Goal: Information Seeking & Learning: Find specific fact

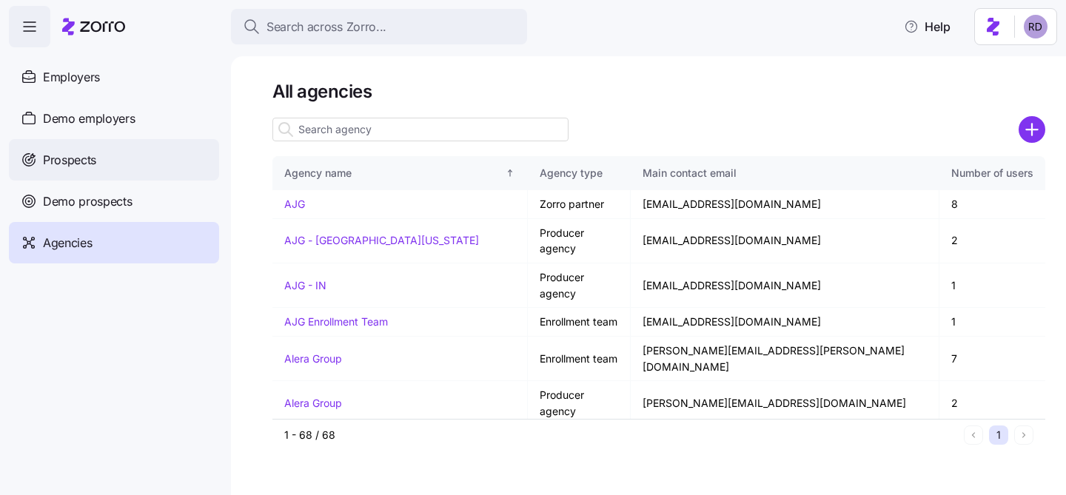
scroll to position [1719, 0]
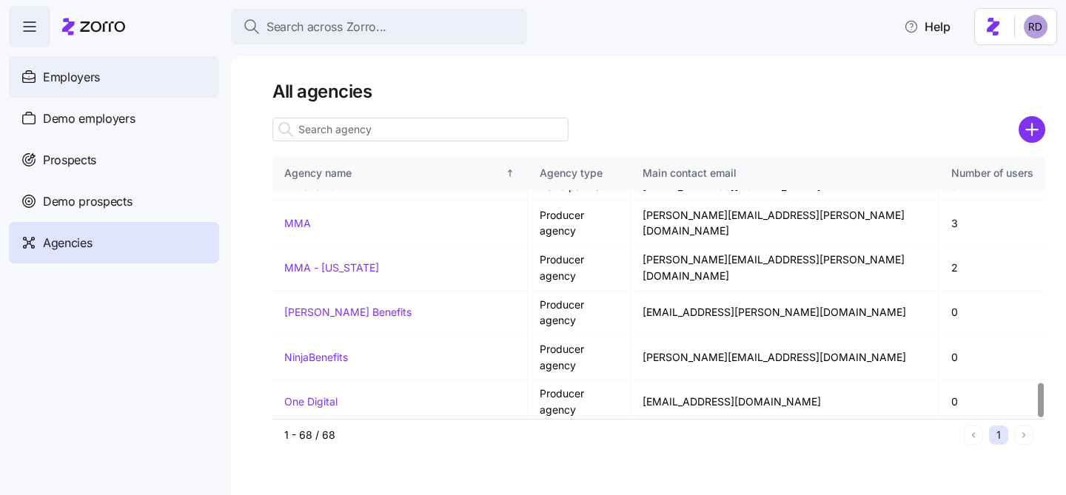
click at [117, 76] on div "Employers" at bounding box center [114, 76] width 210 height 41
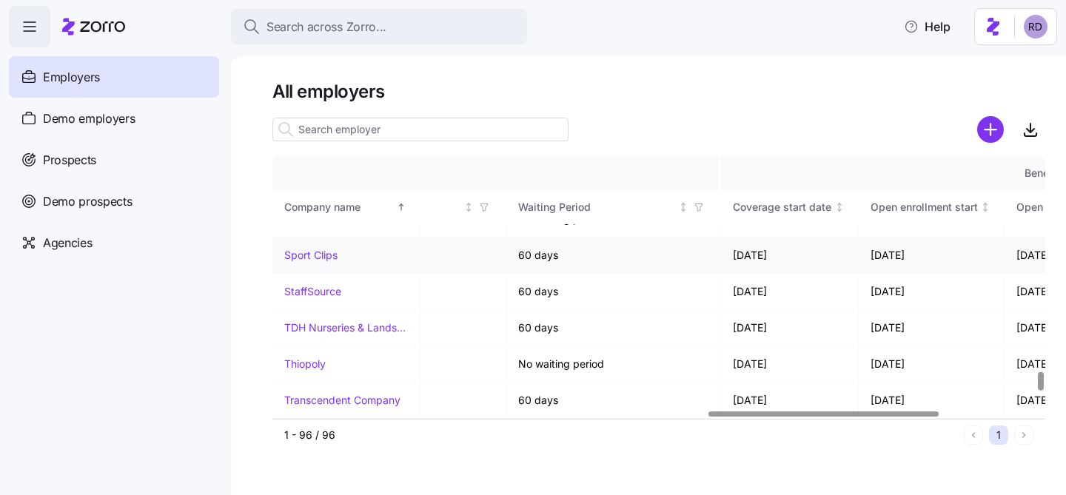
scroll to position [3034, 1459]
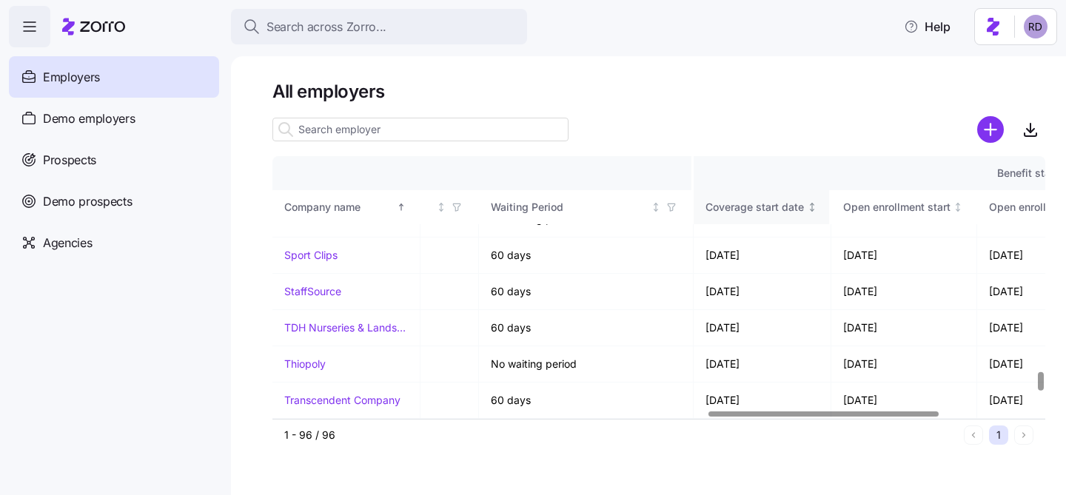
click at [812, 205] on icon "Not sorted" at bounding box center [812, 207] width 10 height 10
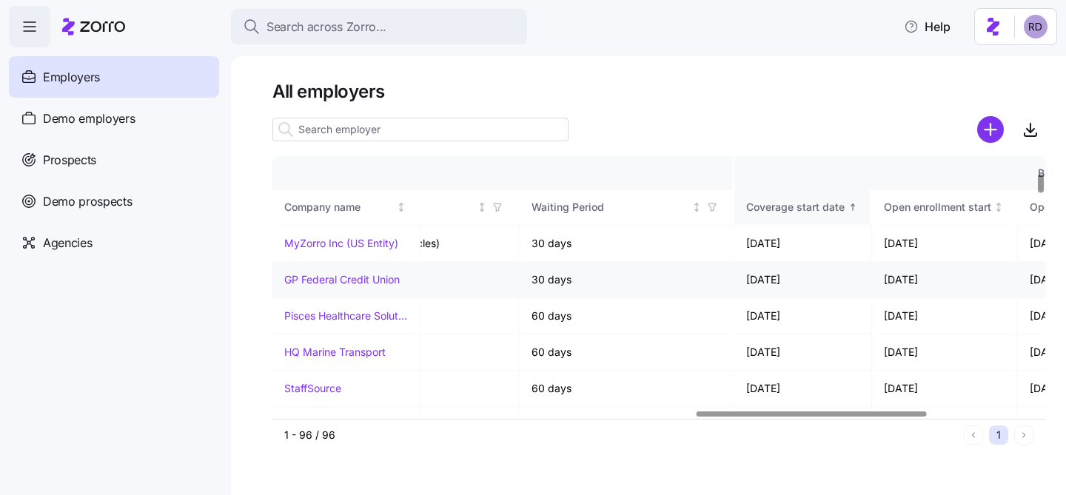
scroll to position [272, 1419]
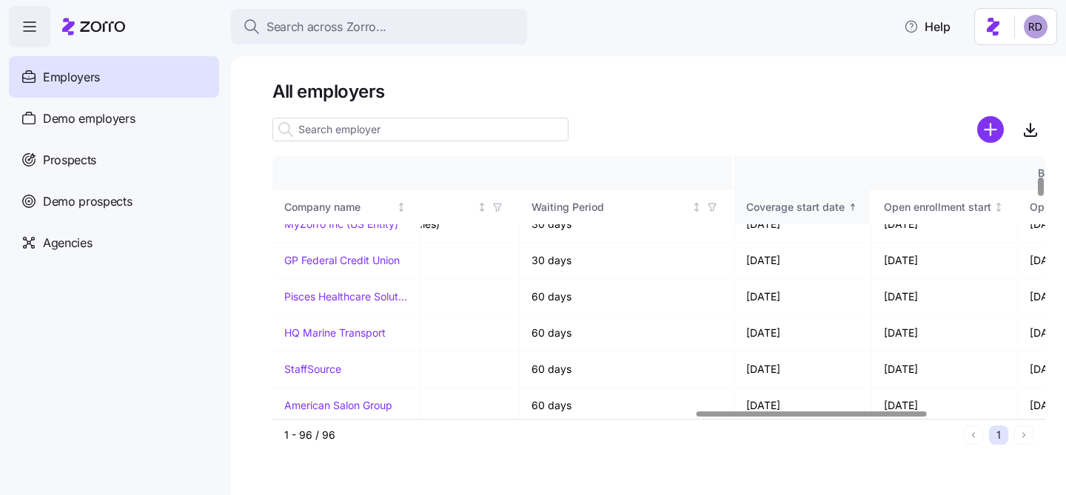
click at [855, 207] on icon "Sorted ascending" at bounding box center [853, 207] width 10 height 10
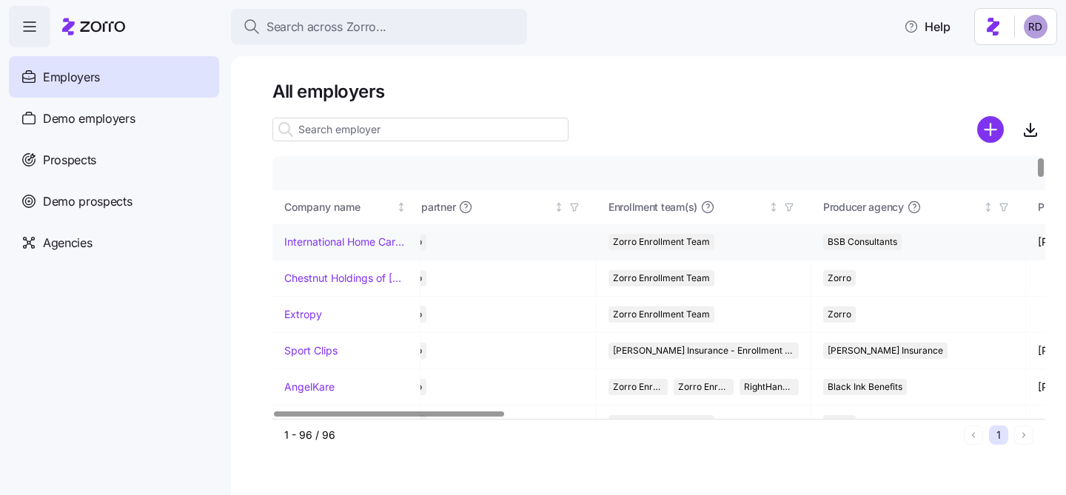
scroll to position [0, 0]
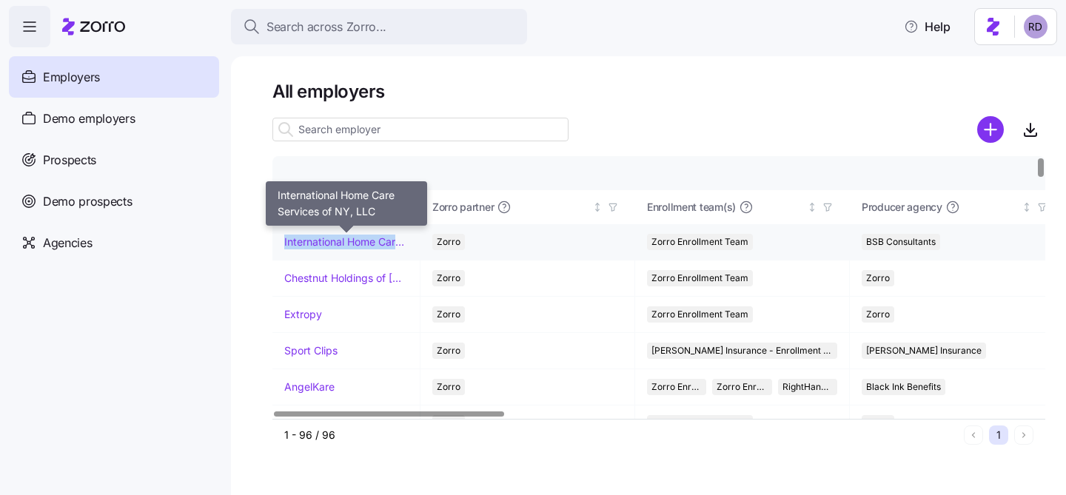
copy link "International Home Care Services of NY, LLC"
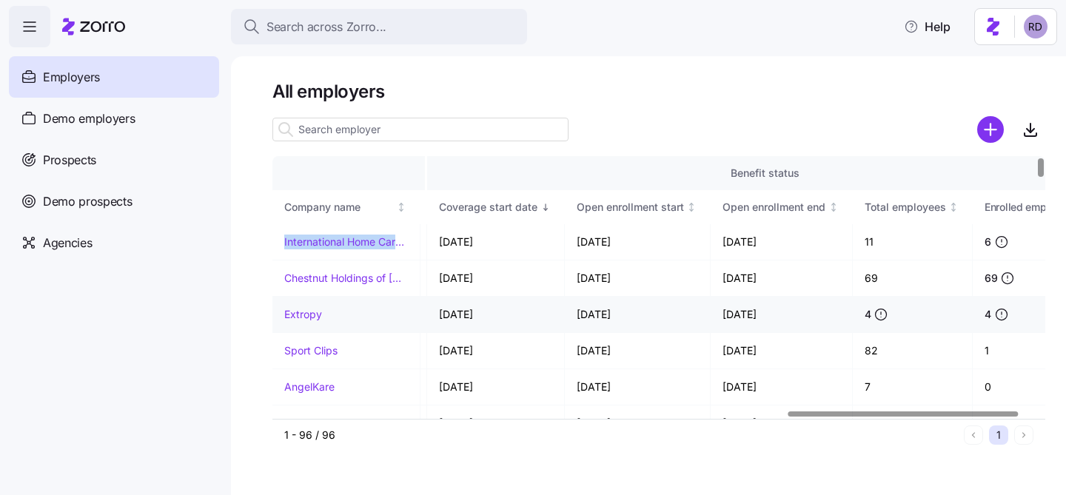
scroll to position [0, 1724]
click at [711, 99] on h1 "All employers" at bounding box center [658, 91] width 773 height 23
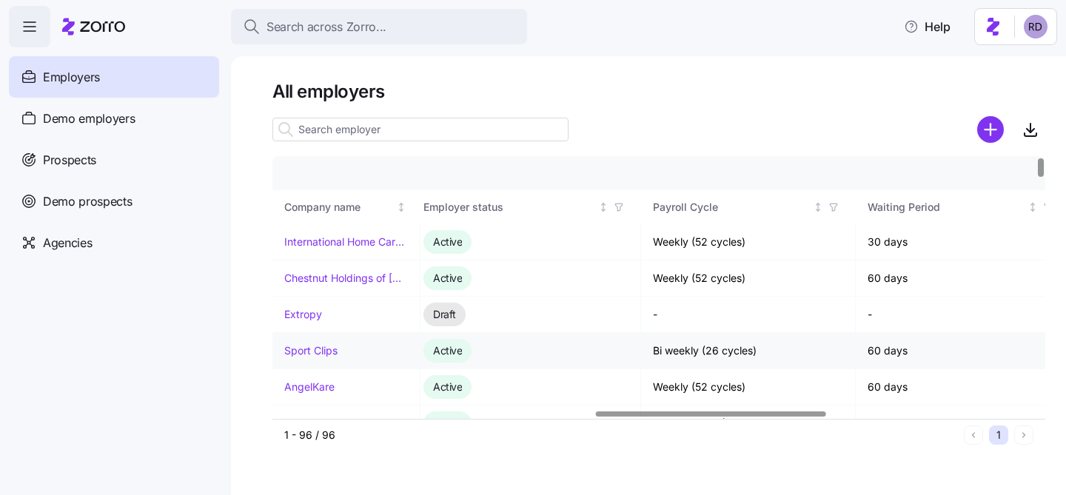
scroll to position [0, 1076]
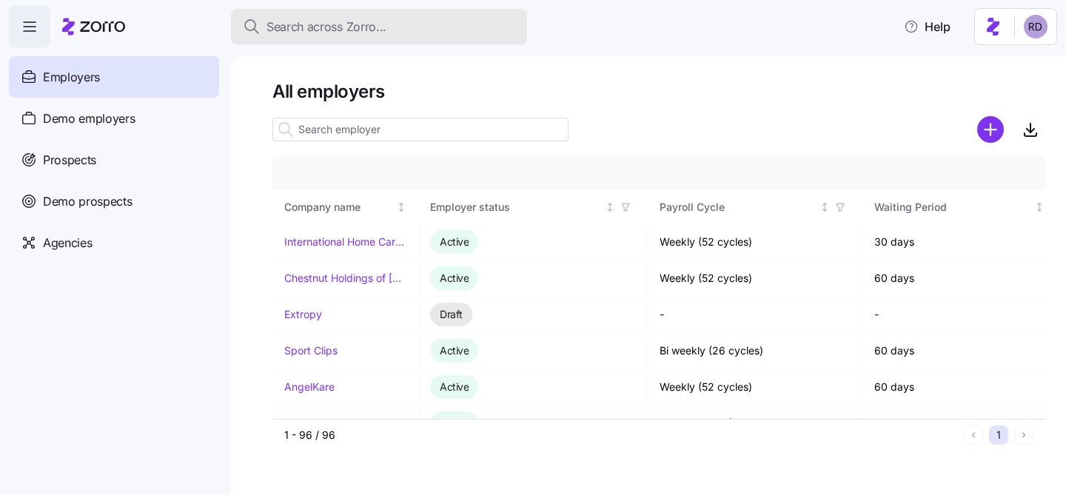
click at [307, 19] on span "Search across Zorro..." at bounding box center [327, 27] width 120 height 19
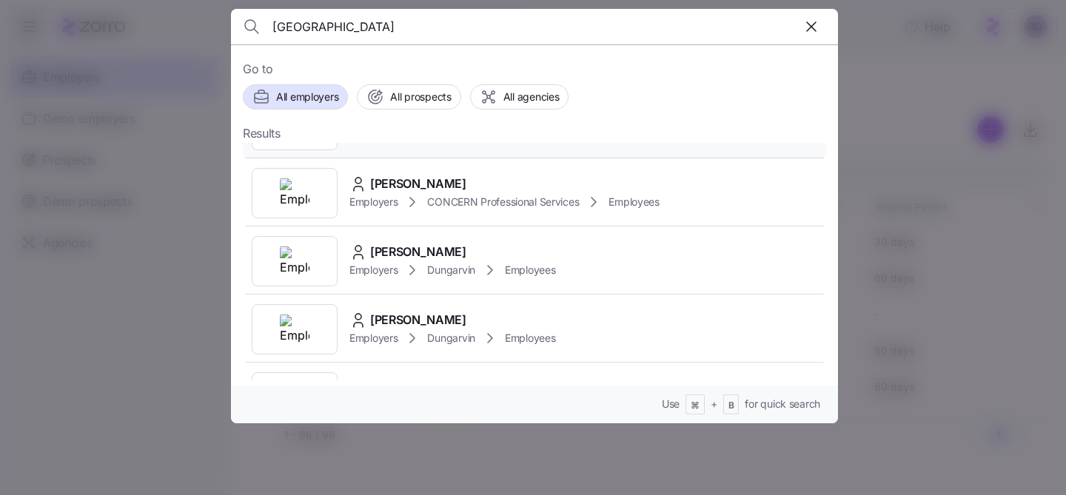
scroll to position [125, 0]
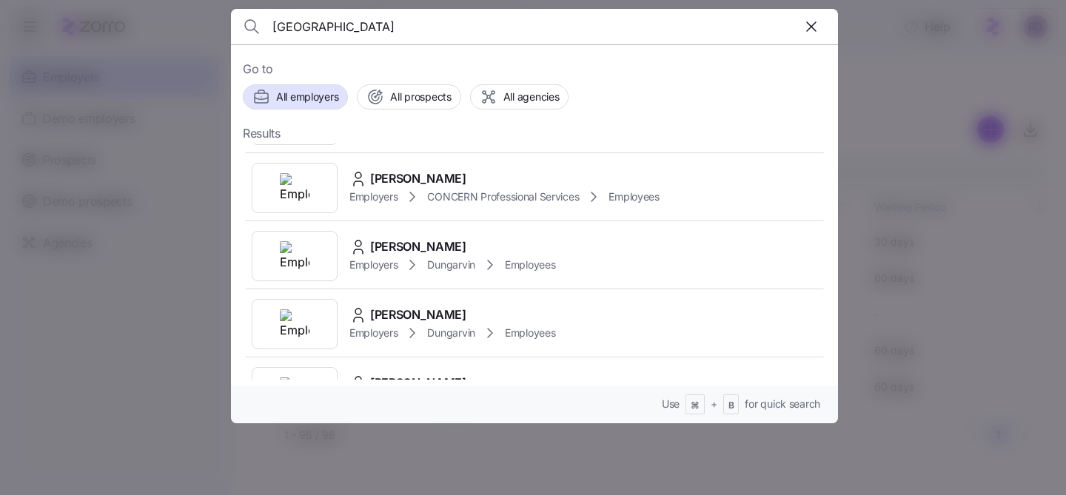
type input "[GEOGRAPHIC_DATA]"
click at [586, 253] on div "[PERSON_NAME] Employers Dungarvin Employees" at bounding box center [534, 256] width 583 height 68
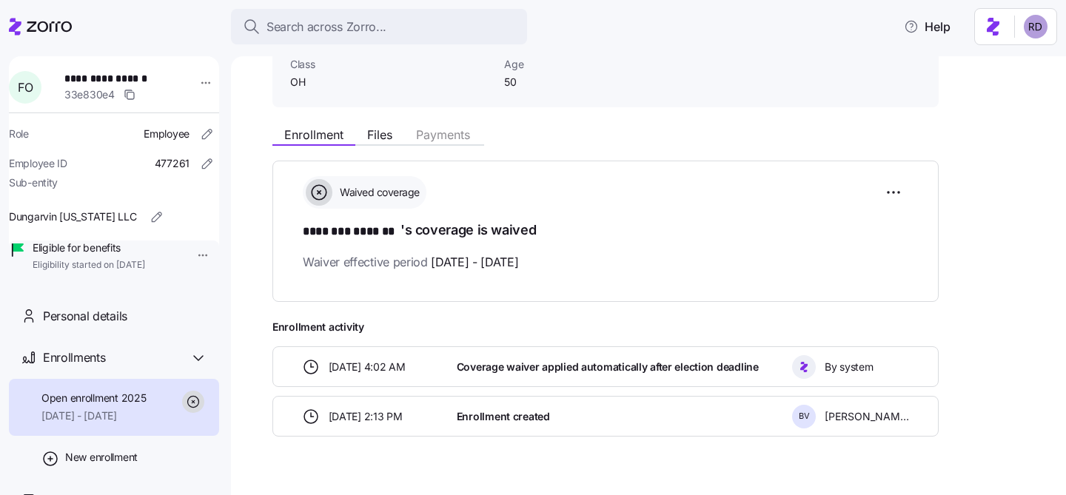
scroll to position [138, 0]
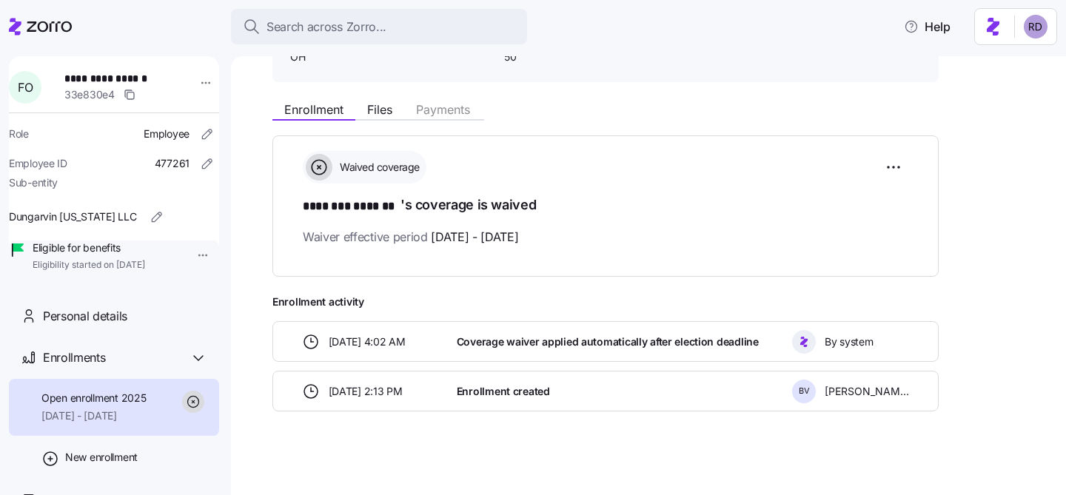
click at [352, 387] on span "[DATE] 2:13 PM" at bounding box center [366, 391] width 74 height 15
click at [386, 393] on span "[DATE] 2:13 PM" at bounding box center [366, 391] width 74 height 15
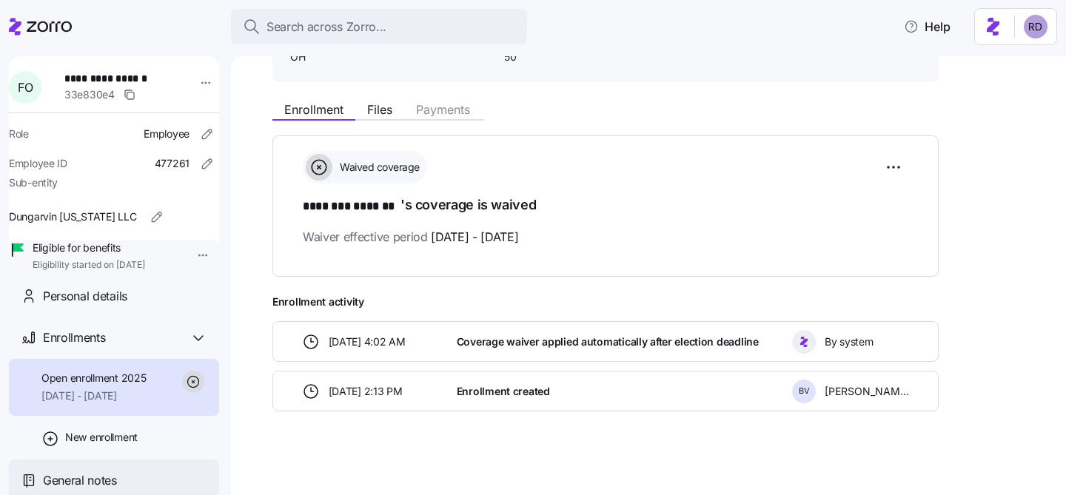
click at [125, 484] on div "General notes" at bounding box center [125, 481] width 164 height 19
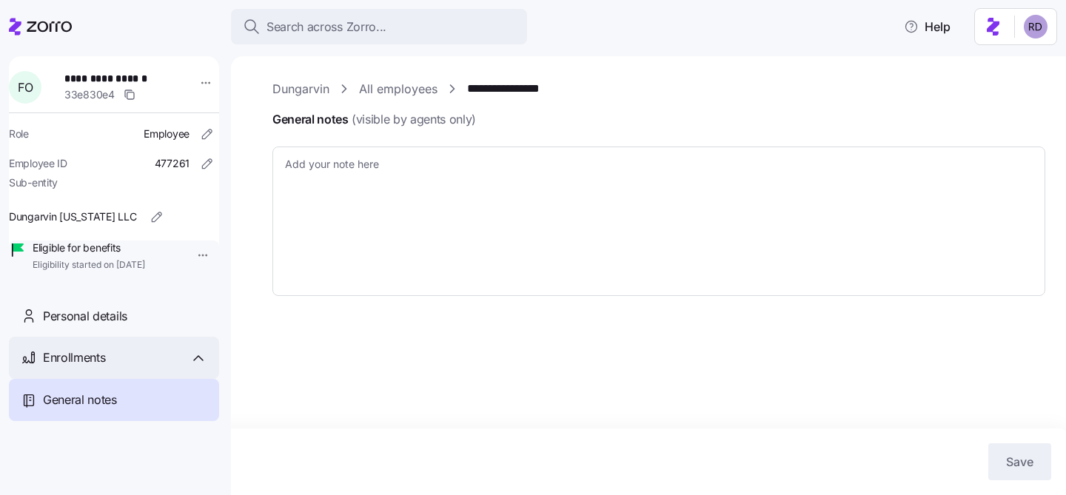
click at [114, 379] on div "Enrollments" at bounding box center [114, 358] width 210 height 42
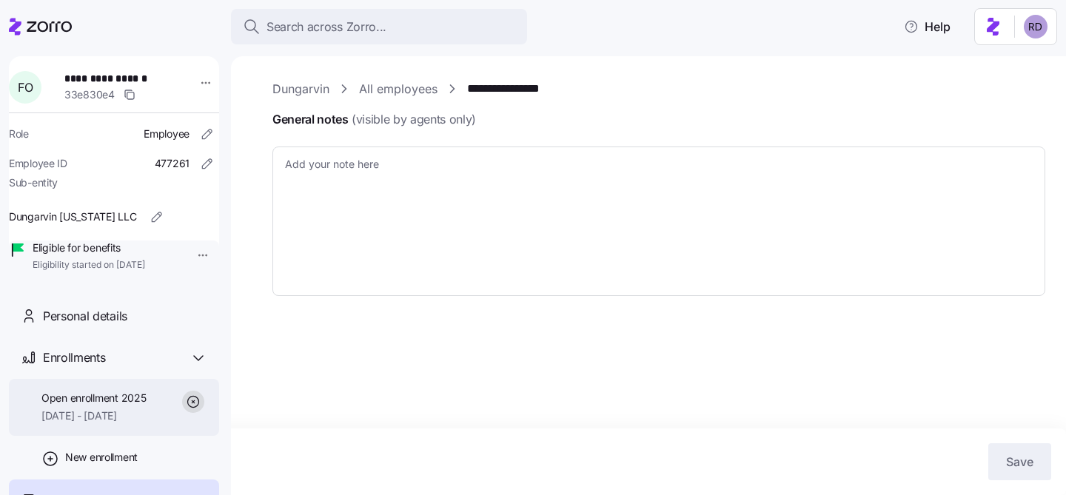
click at [134, 406] on span "Open enrollment 2025" at bounding box center [93, 398] width 104 height 15
type textarea "x"
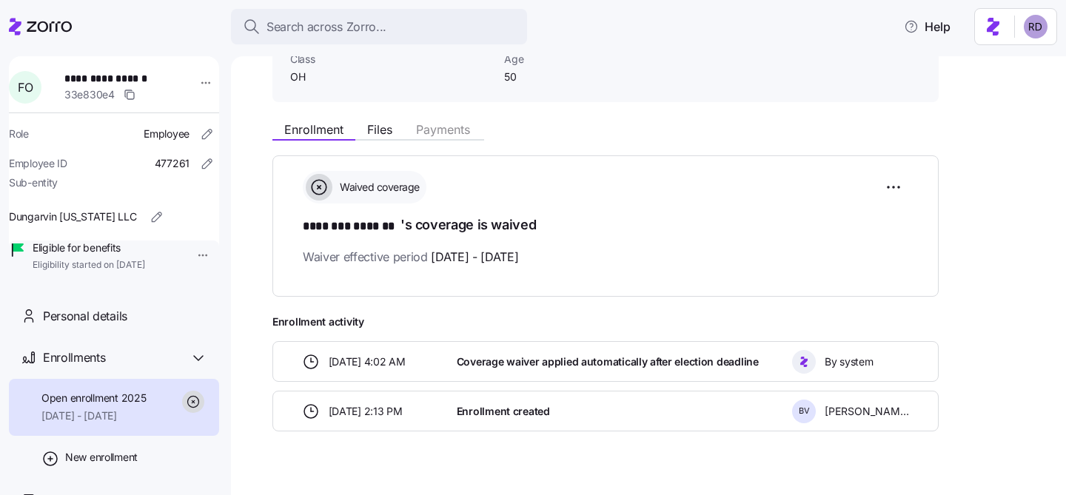
scroll to position [135, 0]
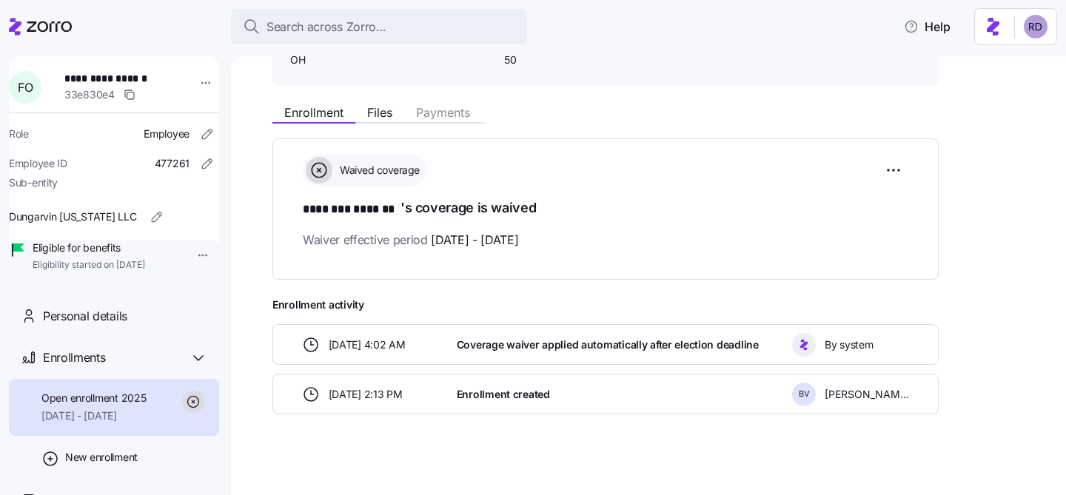
click at [401, 389] on span "[DATE] 2:13 PM" at bounding box center [366, 394] width 74 height 15
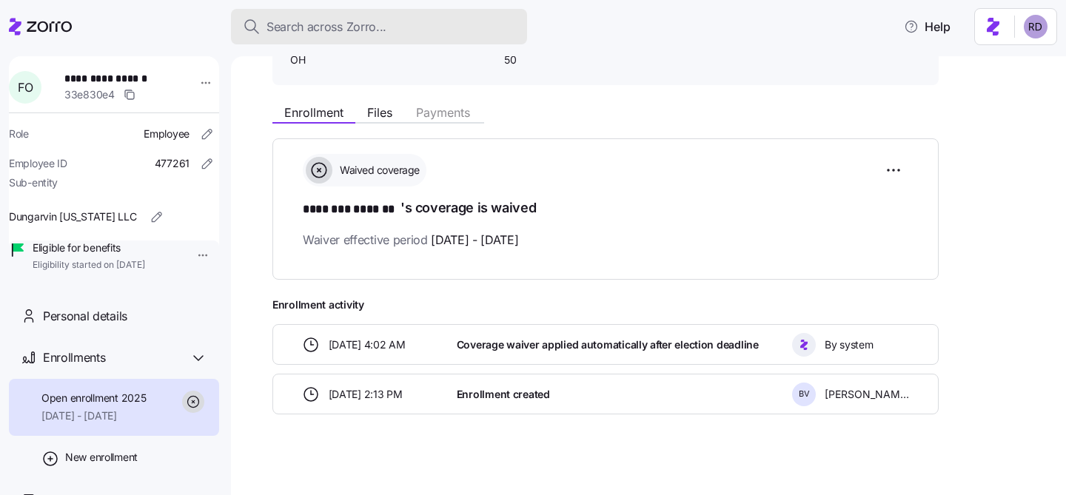
click at [391, 26] on div "Search across Zorro..." at bounding box center [379, 27] width 272 height 19
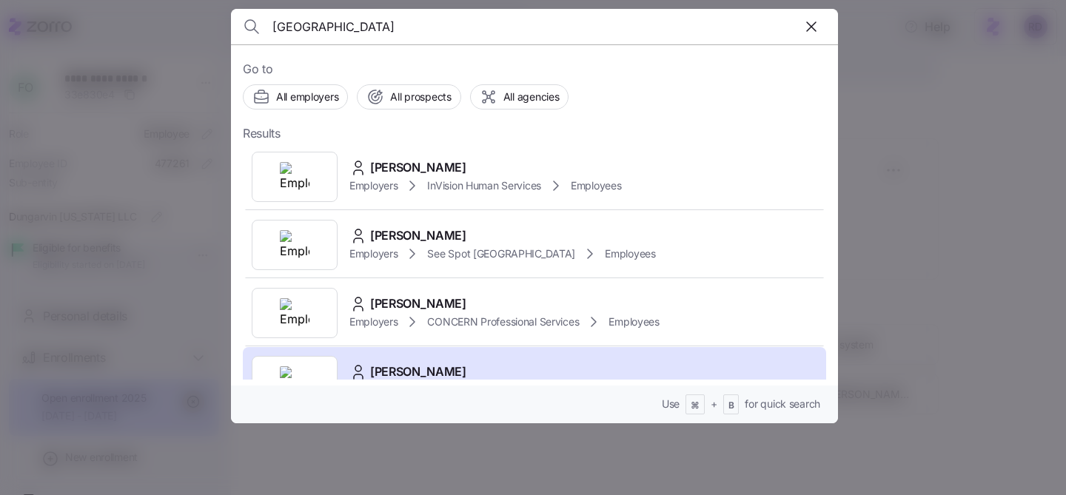
type input "[GEOGRAPHIC_DATA]"
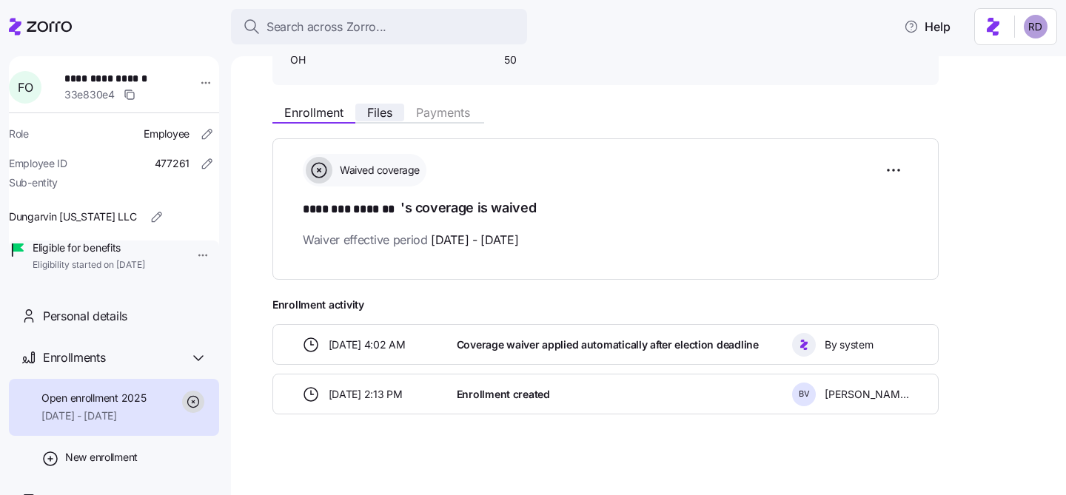
scroll to position [0, 0]
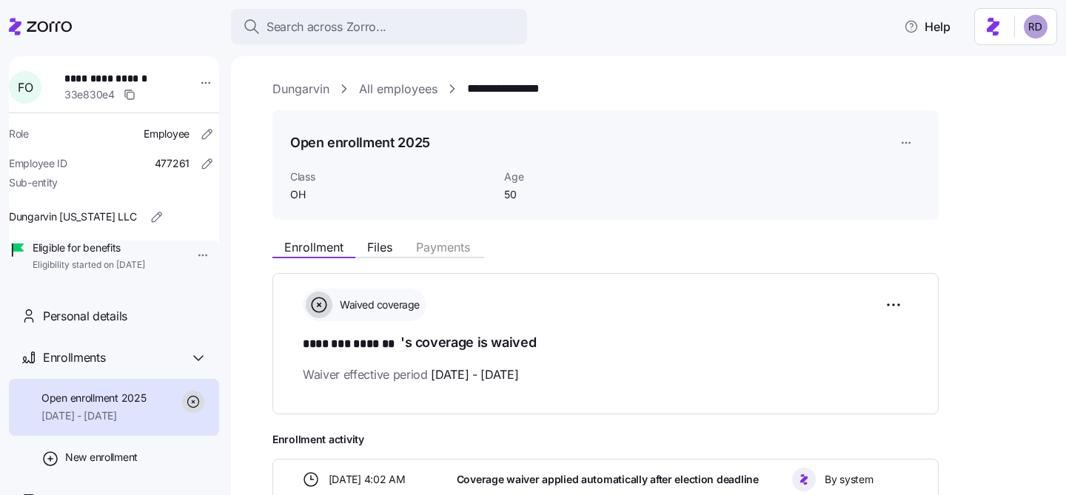
click at [384, 91] on link "All employees" at bounding box center [398, 89] width 78 height 19
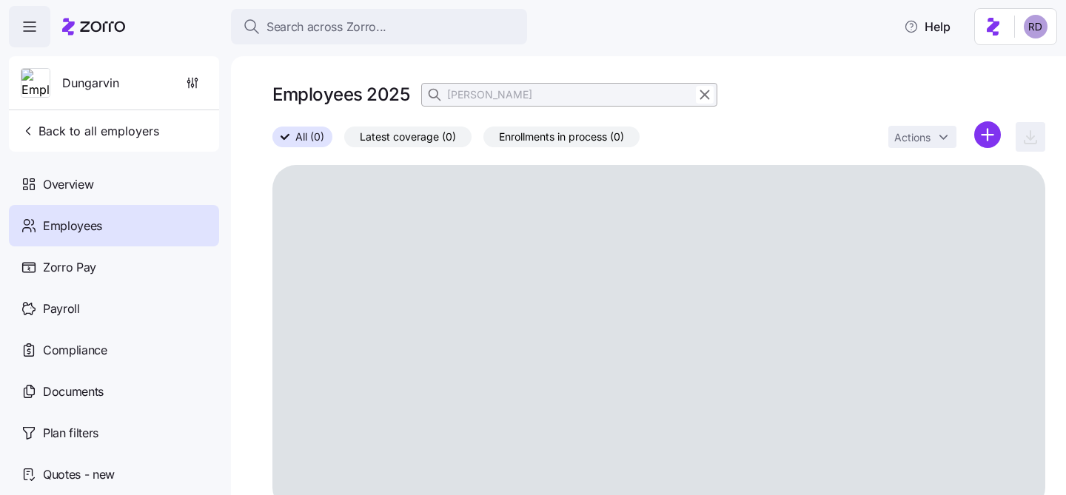
click at [715, 94] on div at bounding box center [698, 95] width 37 height 22
click at [706, 95] on icon "button" at bounding box center [705, 95] width 16 height 18
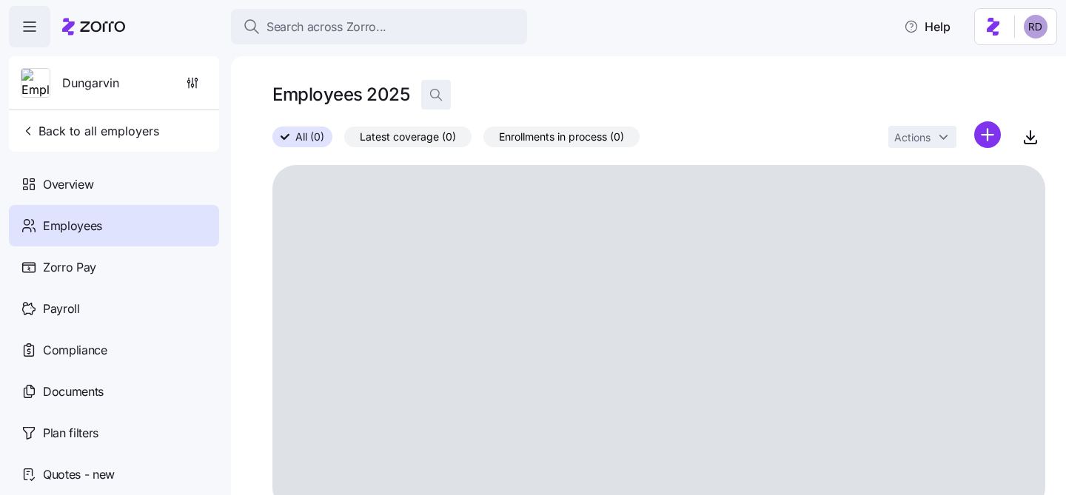
click at [432, 90] on icon "button" at bounding box center [436, 94] width 15 height 15
type input "[GEOGRAPHIC_DATA]"
click at [691, 138] on div "All (0) Latest coverage (0) Enrollments in process (0) Actions" at bounding box center [658, 137] width 773 height 32
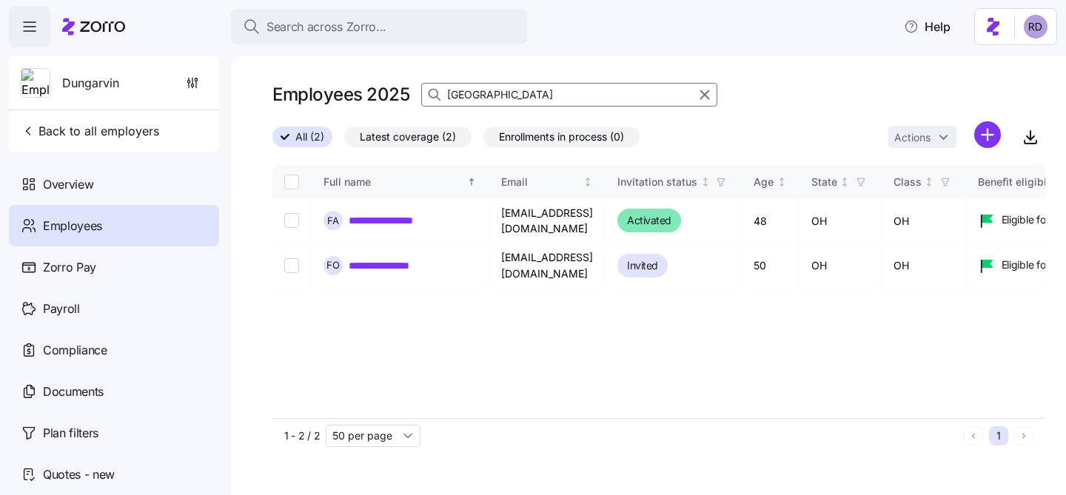
click at [295, 130] on span "All (2)" at bounding box center [309, 136] width 29 height 19
click at [272, 141] on input "All (2)" at bounding box center [272, 141] width 0 height 0
click at [387, 265] on td "**********" at bounding box center [401, 266] width 178 height 44
click at [389, 245] on td "**********" at bounding box center [401, 266] width 178 height 44
click at [389, 258] on link "**********" at bounding box center [392, 265] width 87 height 15
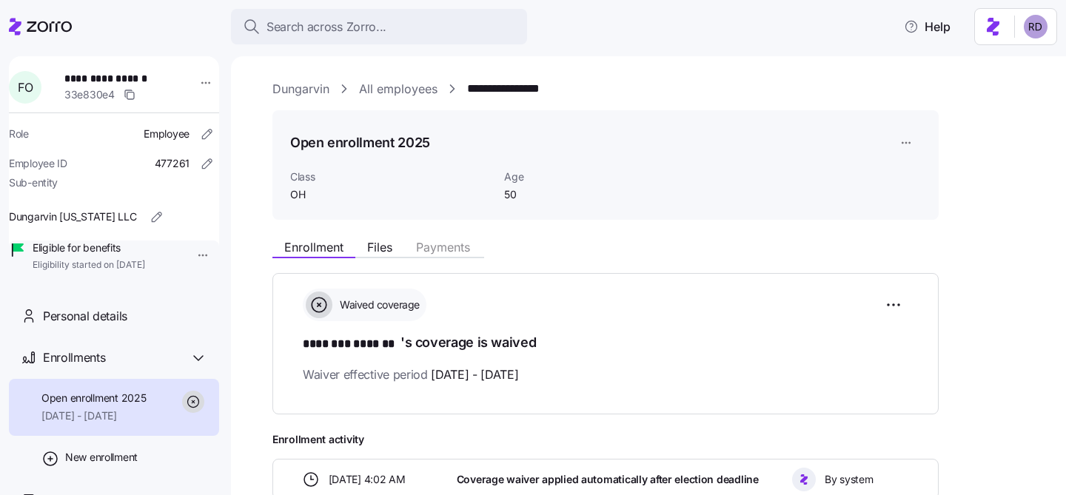
scroll to position [141, 0]
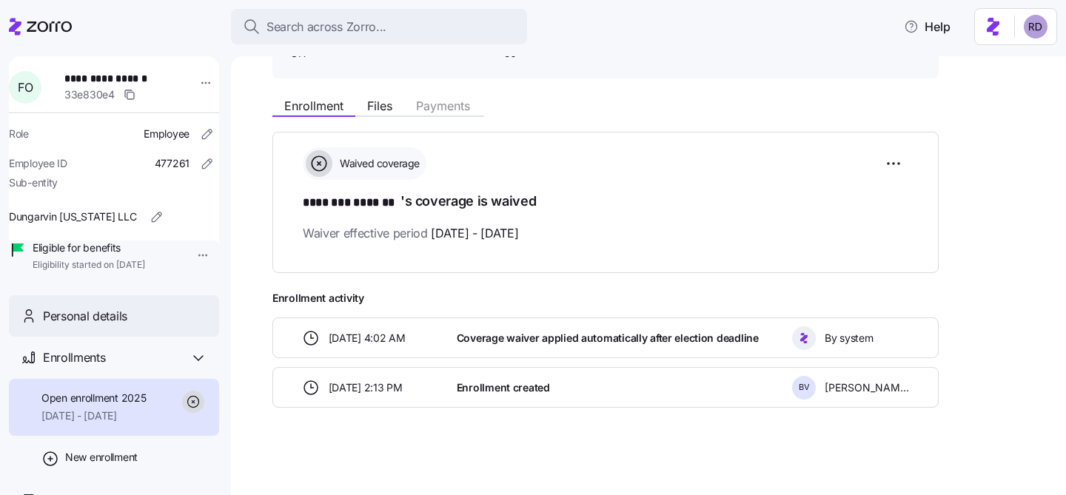
click at [134, 326] on div "Personal details" at bounding box center [125, 316] width 164 height 19
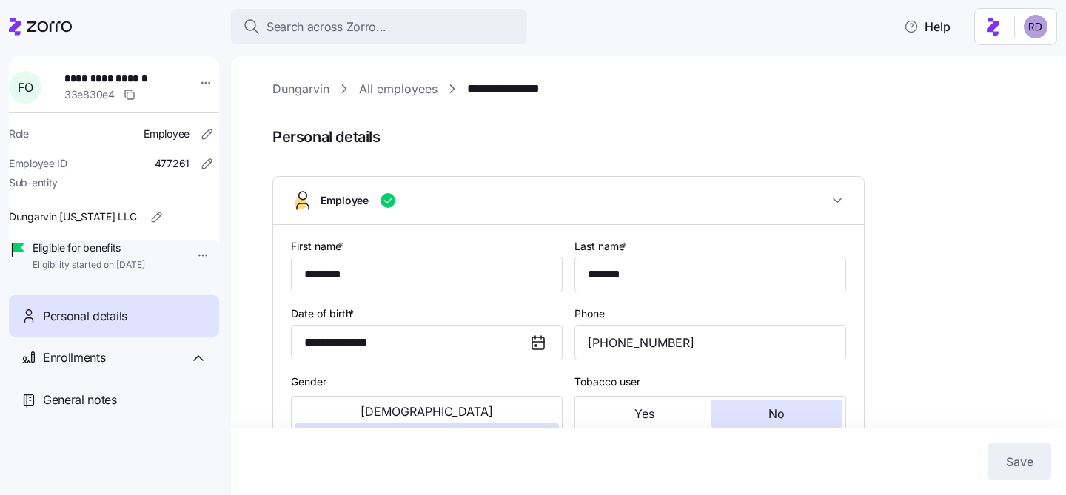
type input "OH"
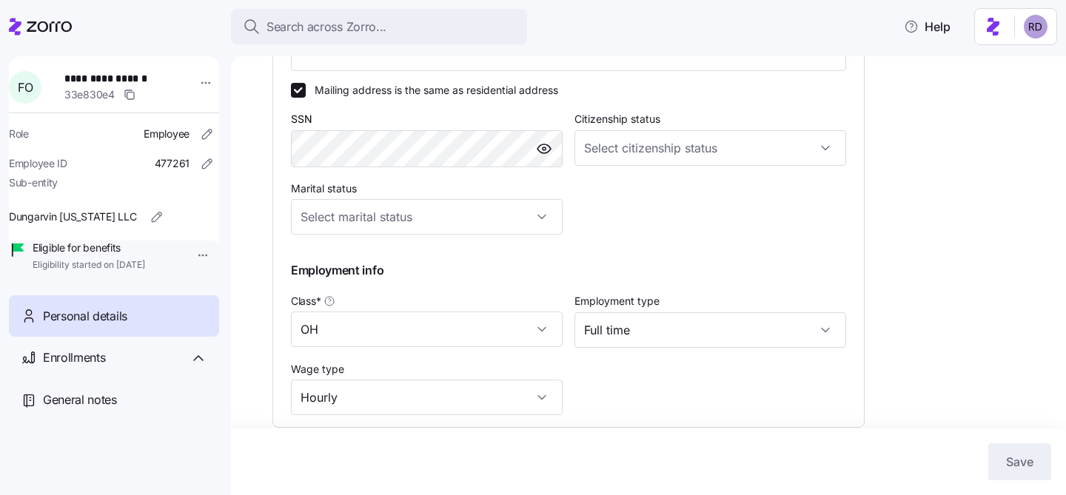
scroll to position [677, 0]
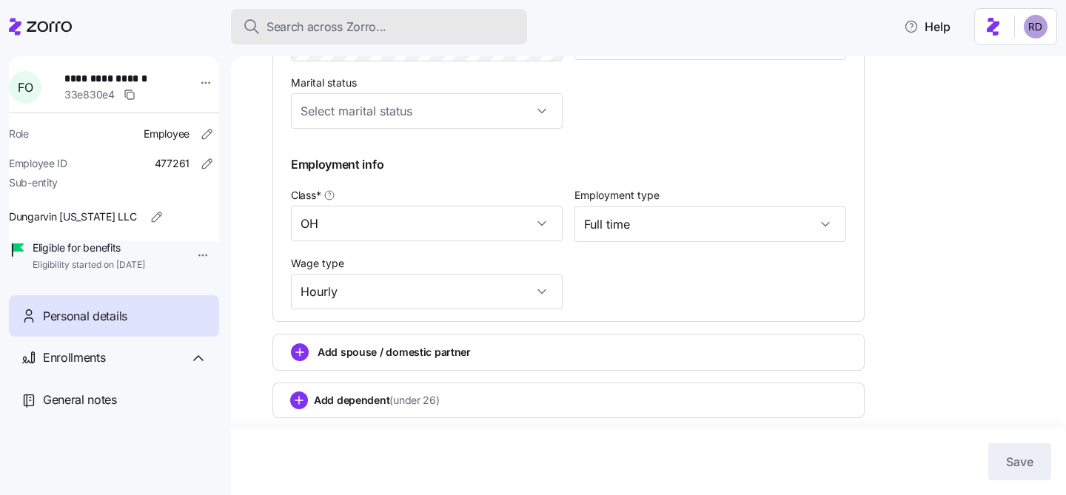
click at [362, 37] on button "Search across Zorro..." at bounding box center [379, 27] width 296 height 36
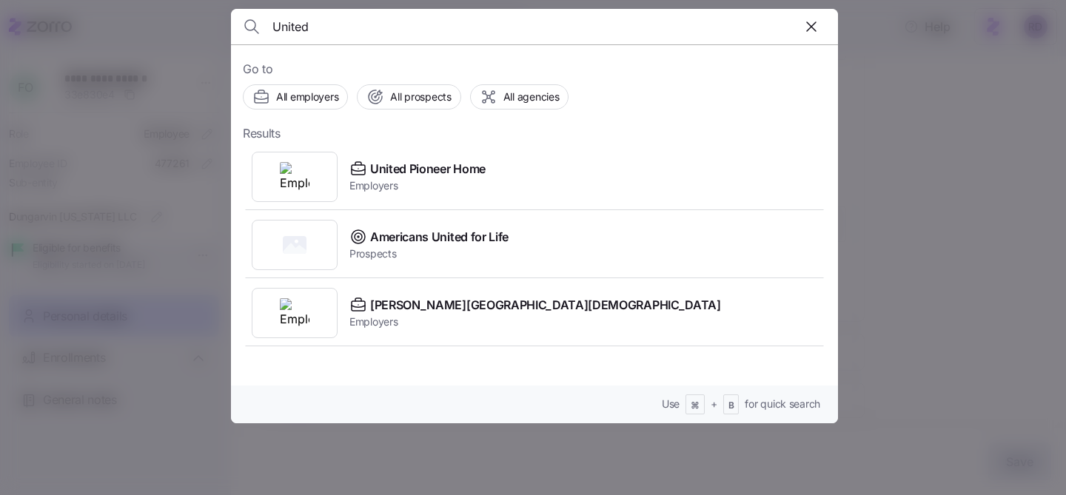
type input "United"
click at [542, 175] on div "United Pioneer Home Employers" at bounding box center [534, 177] width 583 height 68
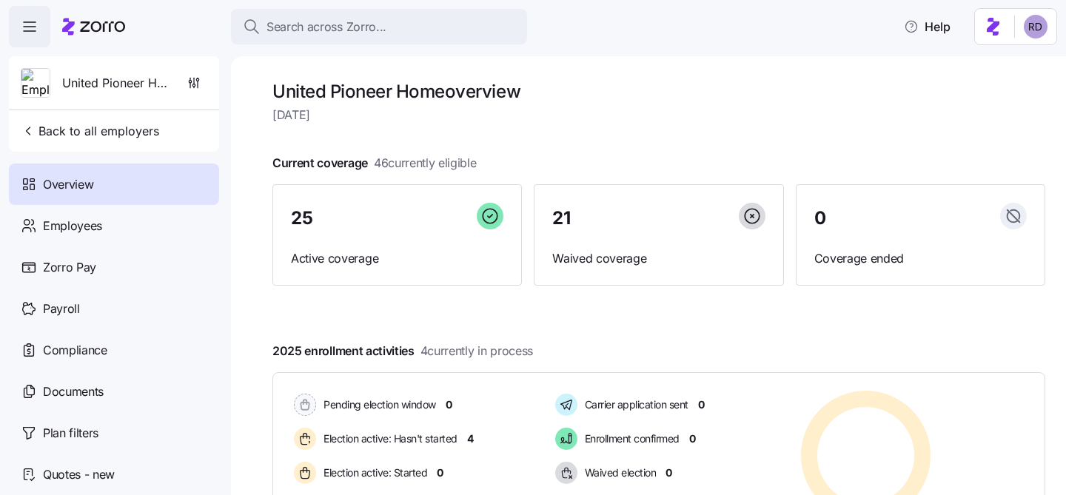
scroll to position [196, 0]
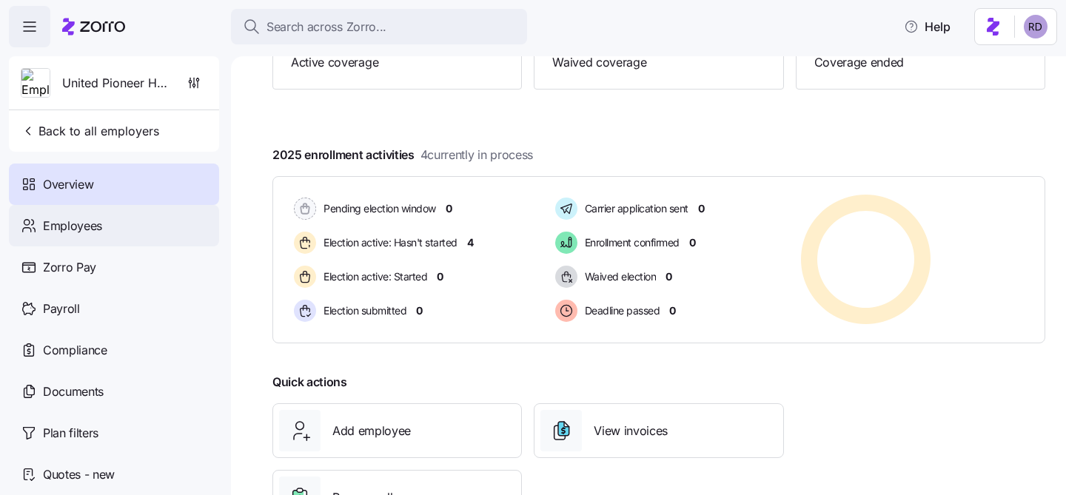
click at [144, 217] on div "Employees" at bounding box center [114, 225] width 210 height 41
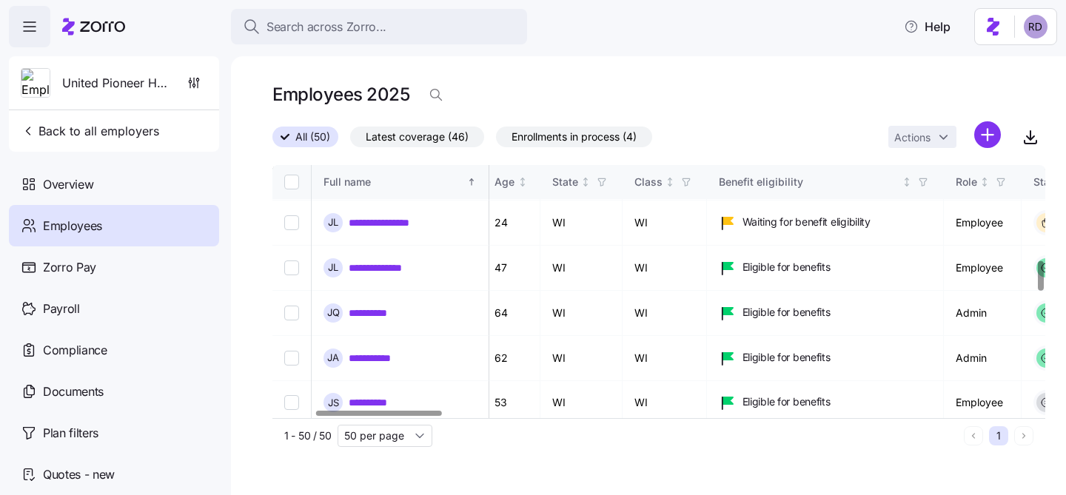
scroll to position [823, 259]
click at [610, 175] on div "State" at bounding box center [581, 182] width 58 height 16
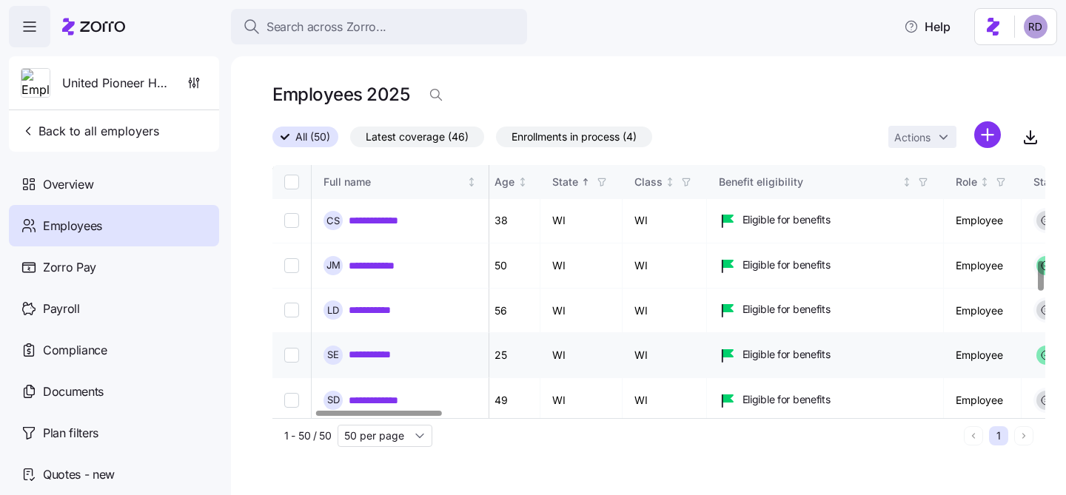
scroll to position [0, 259]
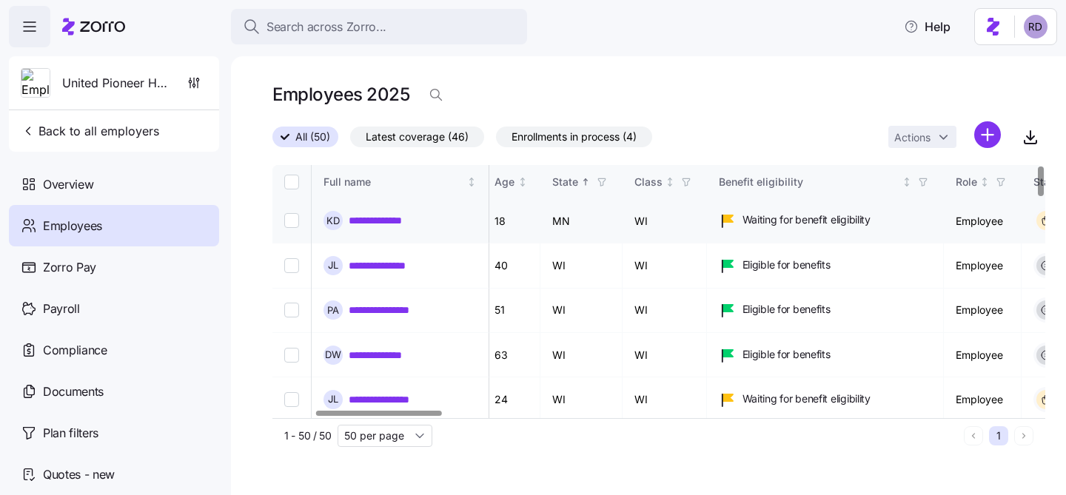
click at [370, 215] on link "**********" at bounding box center [385, 220] width 73 height 15
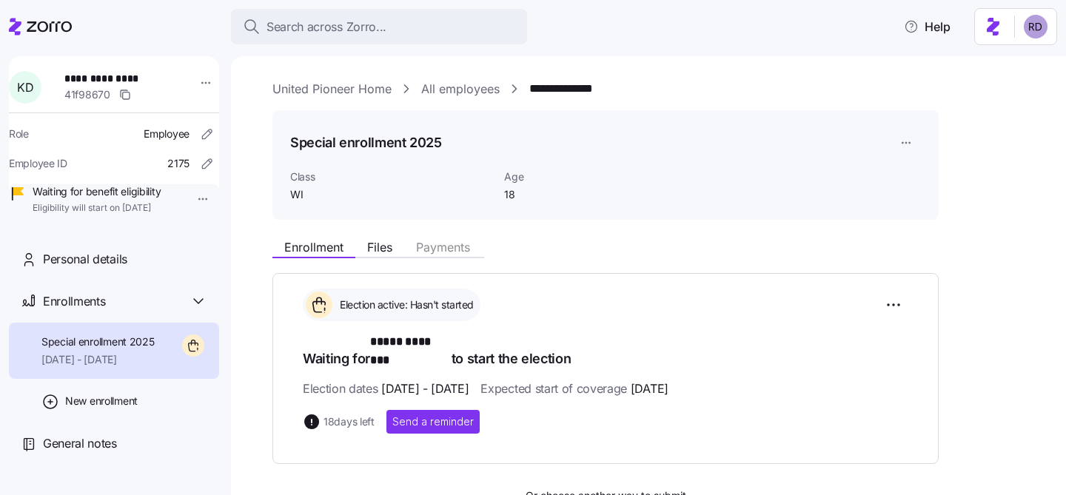
click at [514, 191] on span "18" at bounding box center [578, 194] width 149 height 15
click at [536, 204] on div "Special enrollment 2025 Class WI Age [DEMOGRAPHIC_DATA]" at bounding box center [605, 165] width 666 height 110
click at [96, 269] on span "Personal details" at bounding box center [85, 259] width 84 height 19
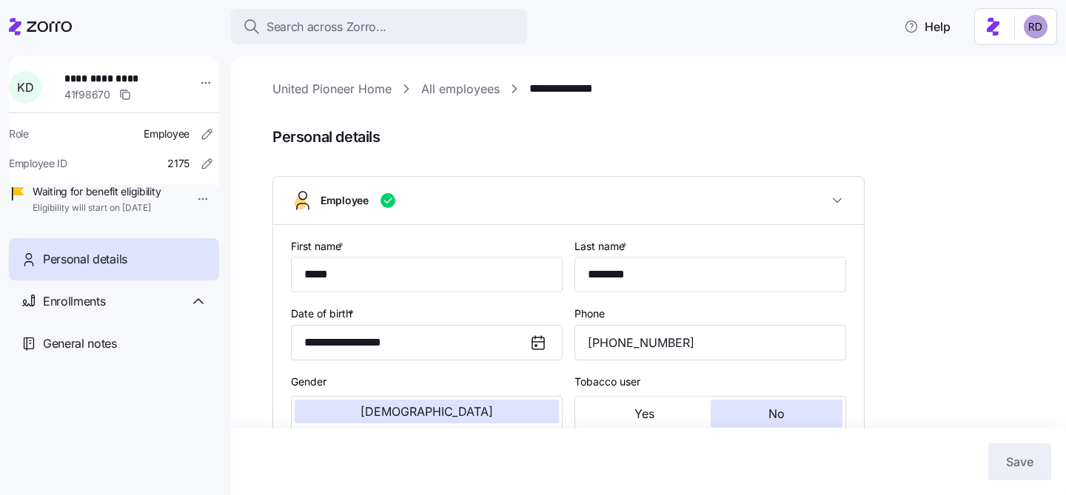
type input "WI"
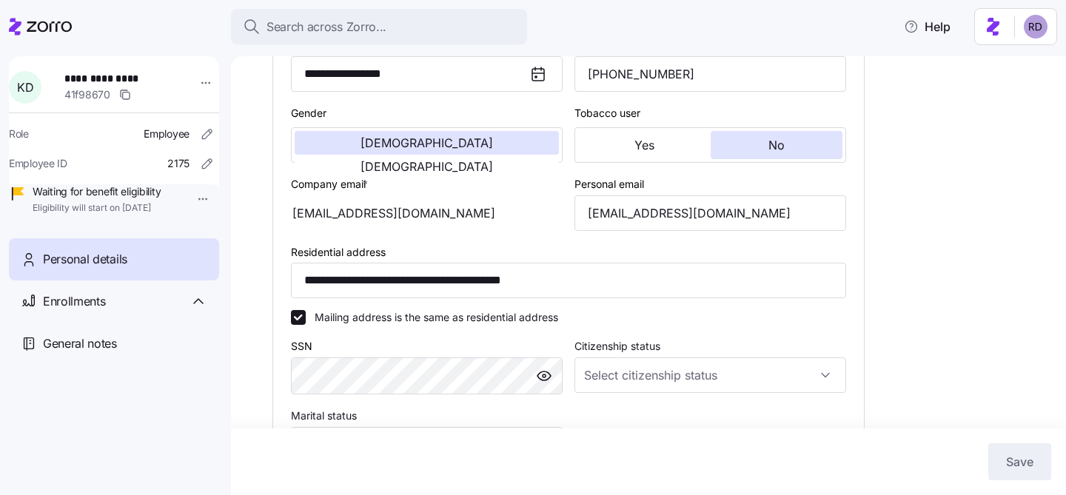
scroll to position [295, 0]
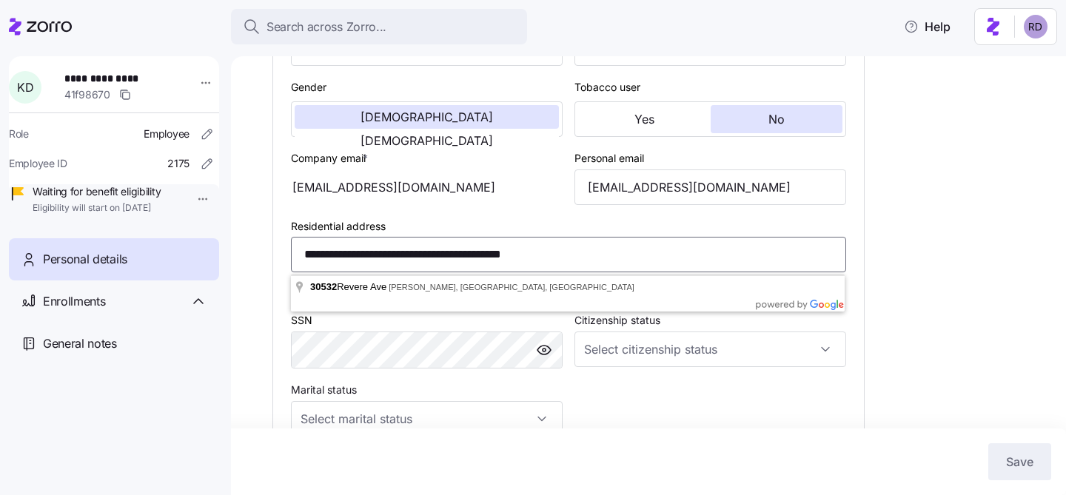
drag, startPoint x: 480, startPoint y: 254, endPoint x: 546, endPoint y: 249, distance: 66.8
click at [546, 249] on input "**********" at bounding box center [568, 255] width 555 height 36
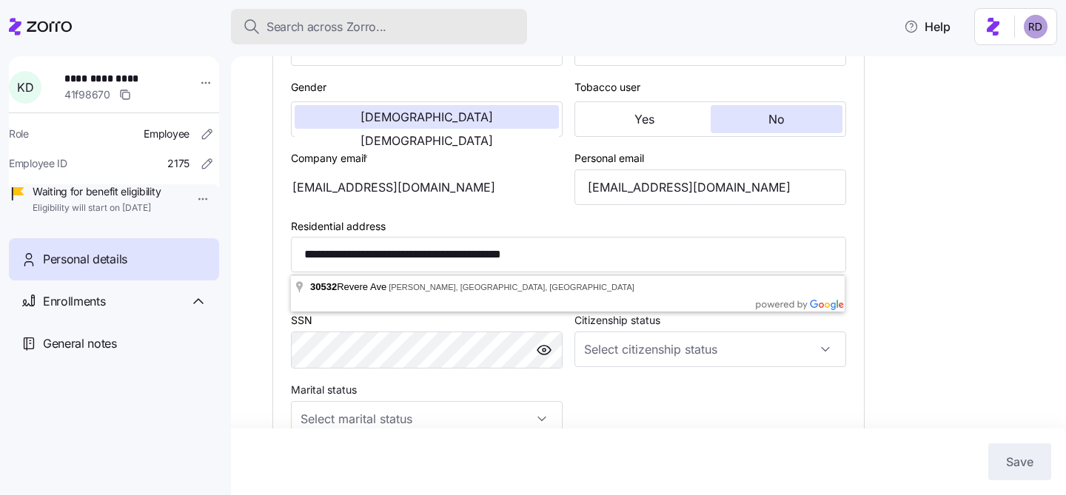
click at [361, 27] on span "Search across Zorro..." at bounding box center [327, 27] width 120 height 19
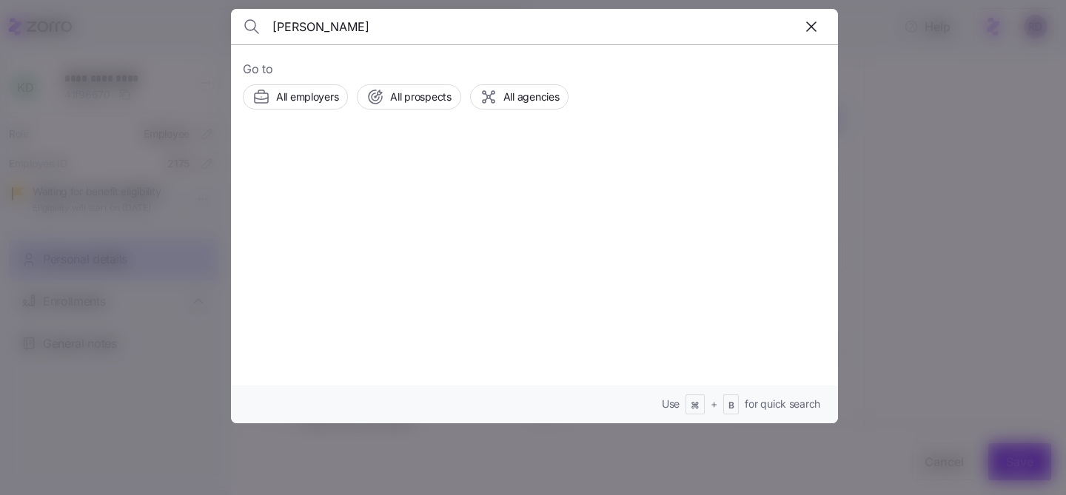
type input "[PERSON_NAME]"
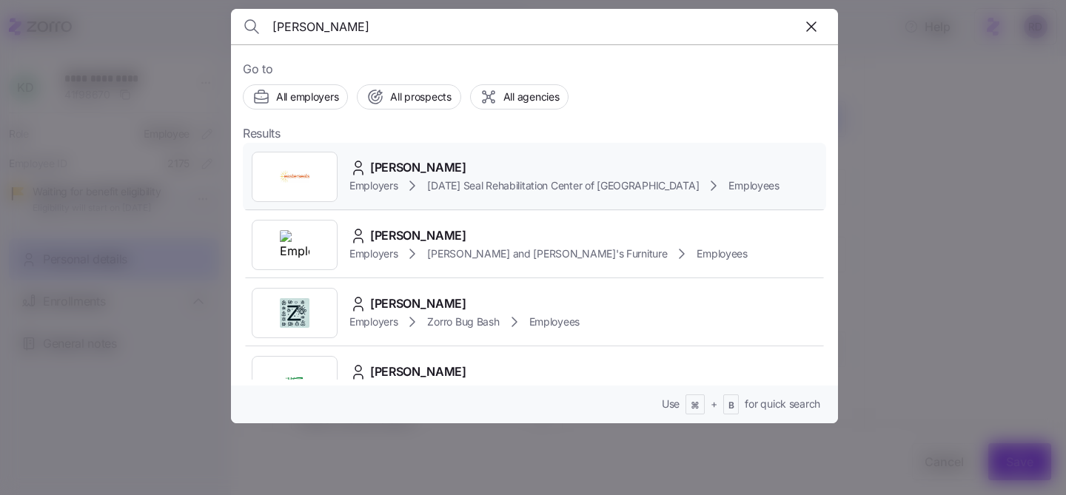
click at [581, 155] on div "[PERSON_NAME] Employers [DATE] Seal Rehabilitation Center of [GEOGRAPHIC_DATA] …" at bounding box center [534, 177] width 583 height 68
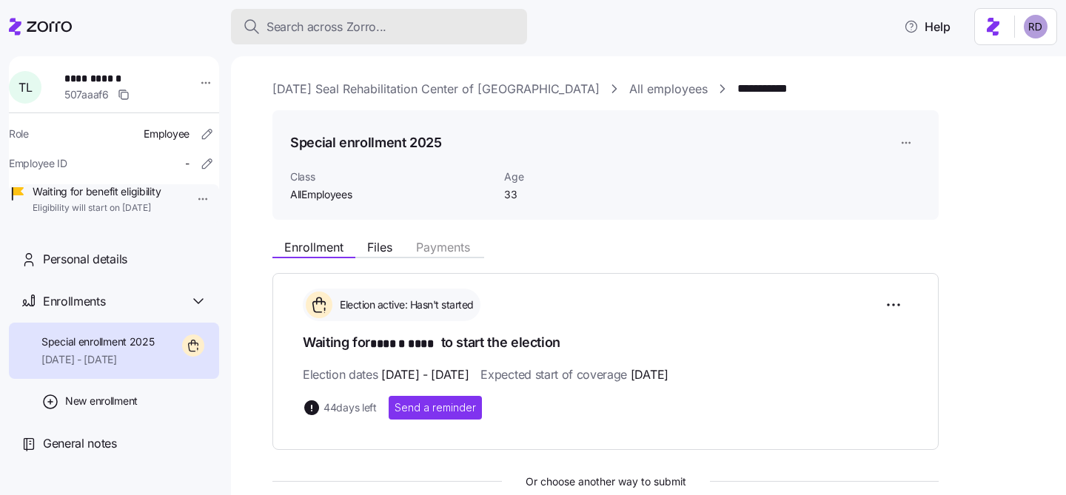
click at [392, 23] on div "Search across Zorro..." at bounding box center [379, 27] width 272 height 19
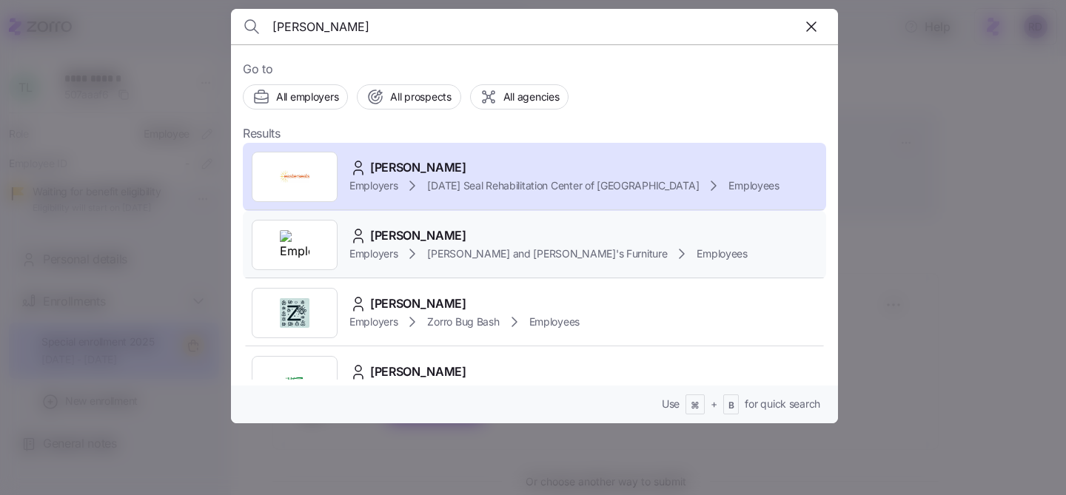
type input "[PERSON_NAME]"
click at [621, 229] on div "[PERSON_NAME]" at bounding box center [548, 236] width 398 height 19
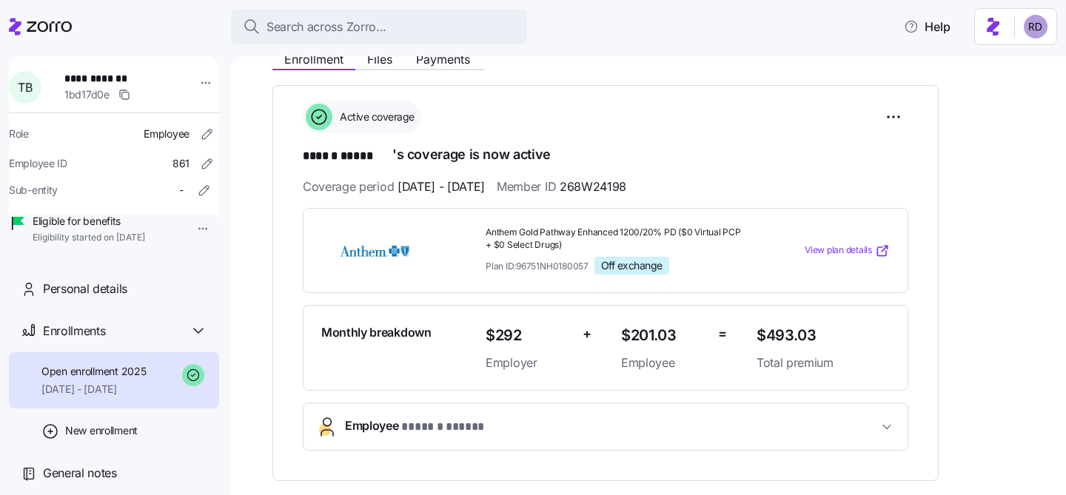
scroll to position [194, 0]
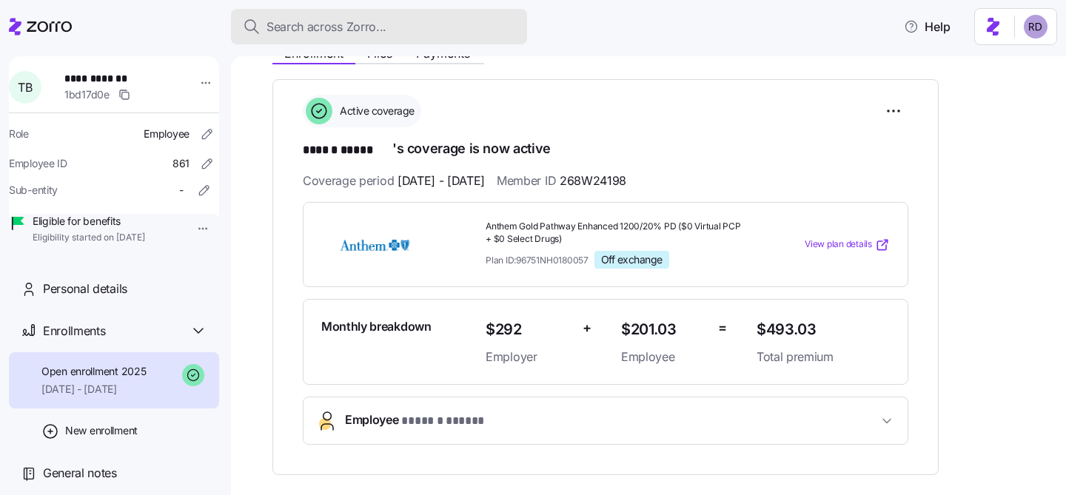
click at [369, 36] on button "Search across Zorro..." at bounding box center [379, 27] width 296 height 36
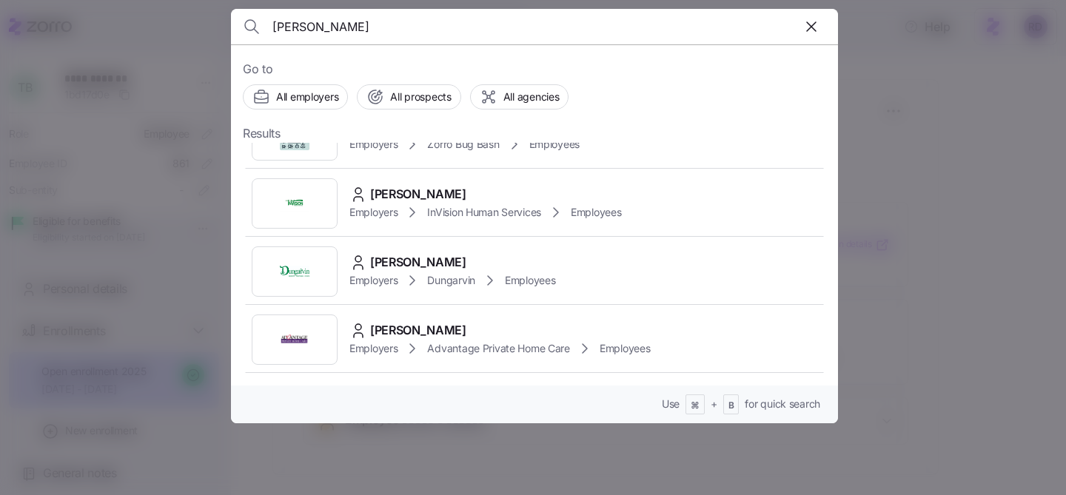
scroll to position [189, 0]
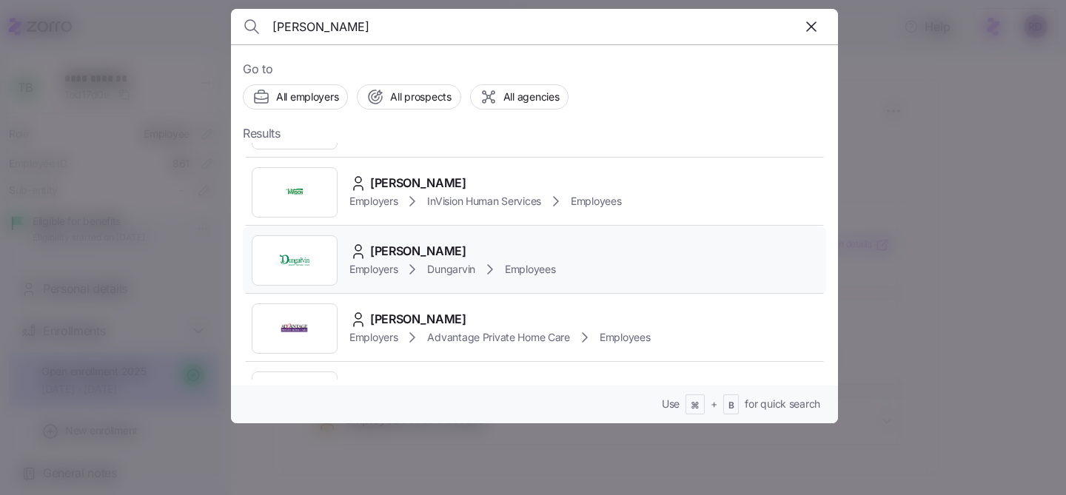
type input "[PERSON_NAME]"
click at [554, 244] on div "[PERSON_NAME]" at bounding box center [452, 251] width 206 height 19
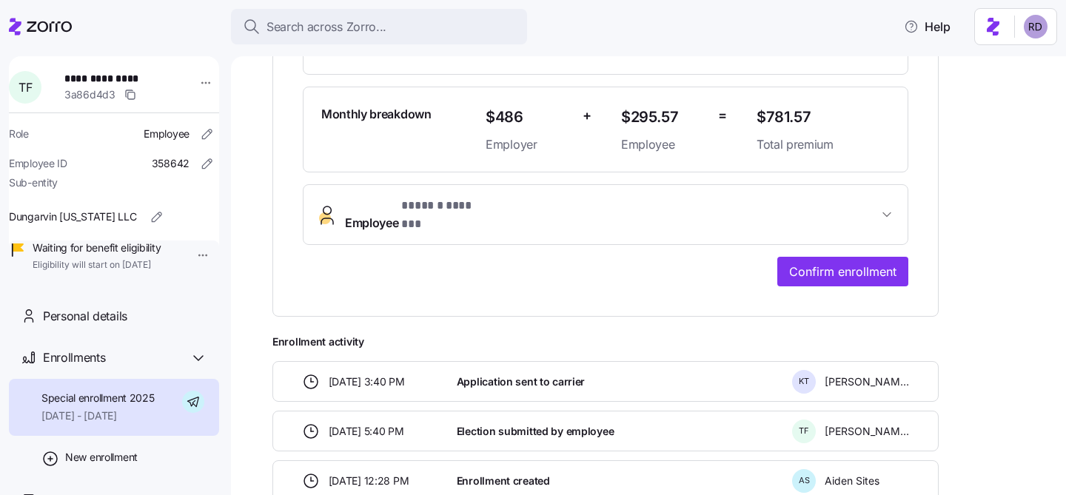
scroll to position [487, 0]
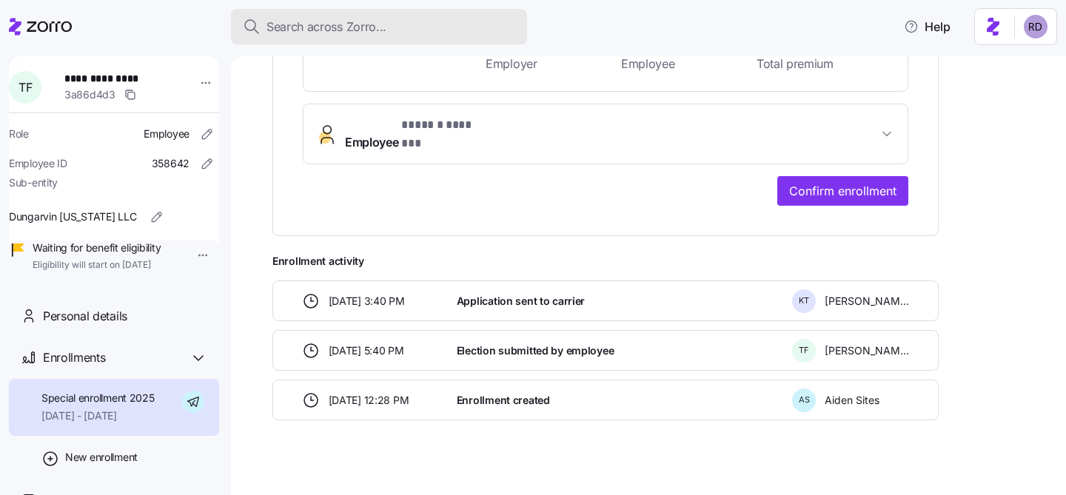
click at [335, 36] on button "Search across Zorro..." at bounding box center [379, 27] width 296 height 36
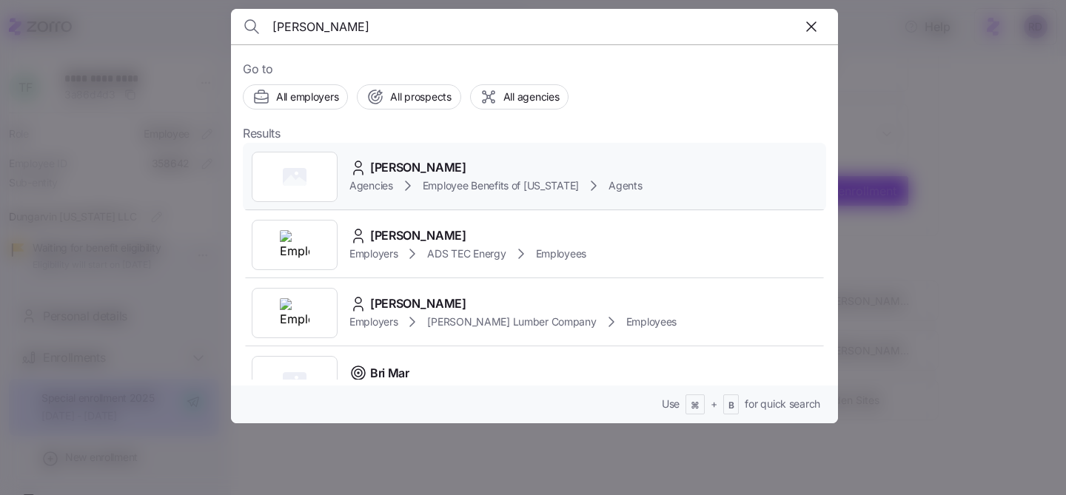
type input "[PERSON_NAME]"
click at [553, 161] on div "[PERSON_NAME]" at bounding box center [495, 167] width 292 height 19
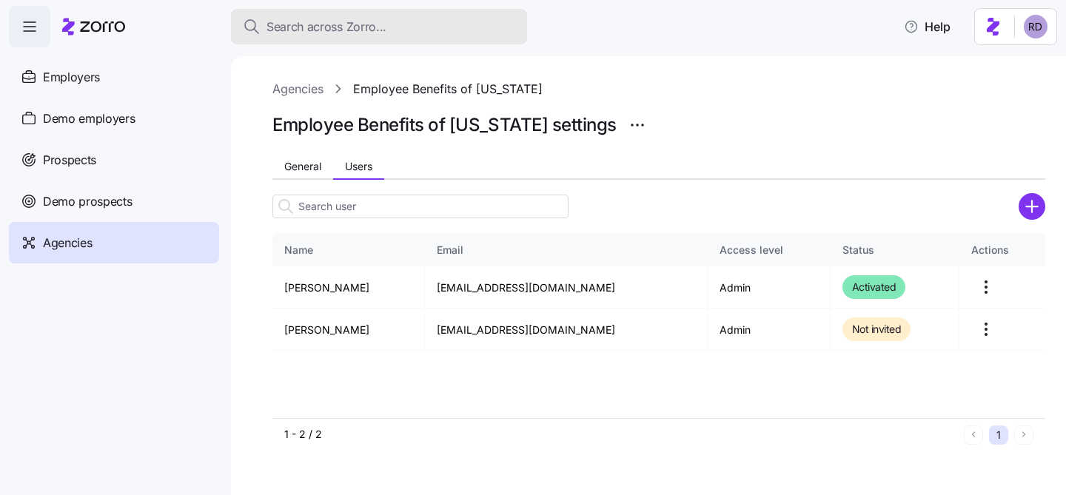
click at [357, 24] on span "Search across Zorro..." at bounding box center [327, 27] width 120 height 19
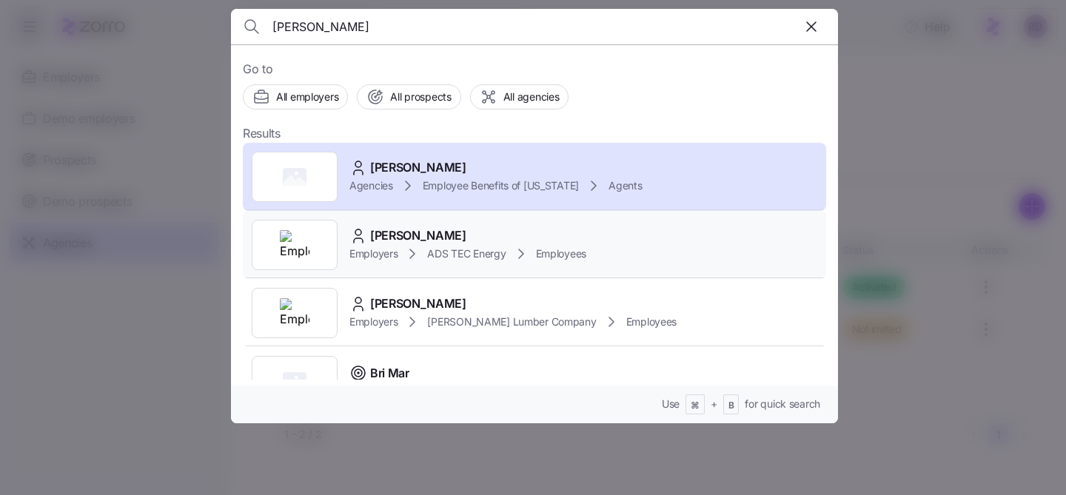
scroll to position [15, 0]
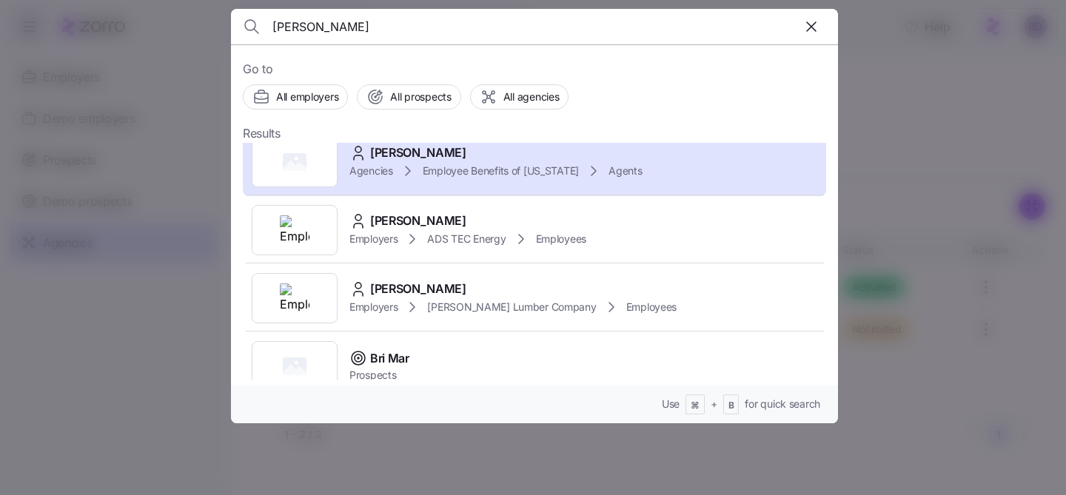
type input "[PERSON_NAME]"
click at [852, 136] on div at bounding box center [533, 247] width 1066 height 495
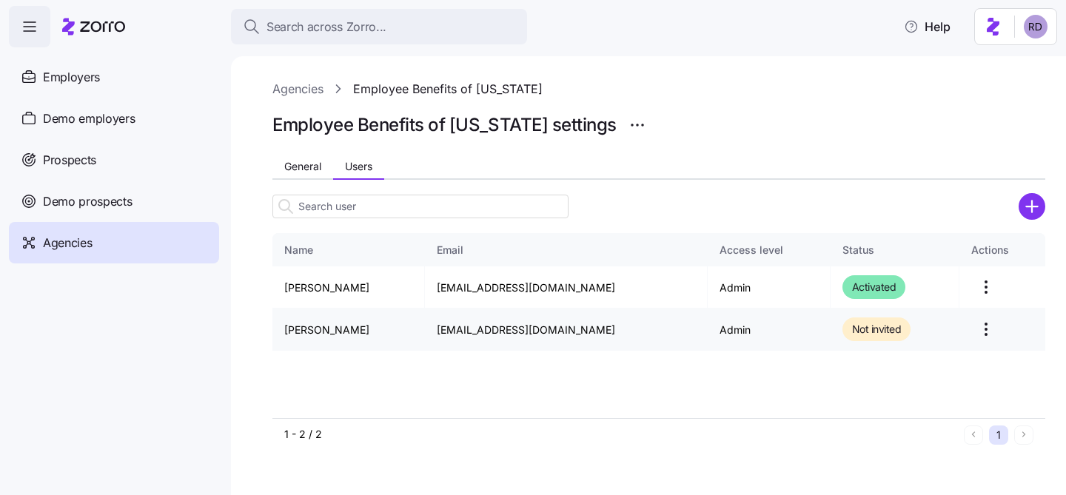
click at [979, 332] on html "Search across Zorro... Help Employers Demo employers Prospects Demo prospects A…" at bounding box center [533, 243] width 1066 height 486
click at [940, 364] on div "Send invitation email" at bounding box center [902, 366] width 100 height 16
click at [977, 318] on html "Search across Zorro... Help Employers Demo employers Prospects Demo prospects A…" at bounding box center [533, 243] width 1066 height 486
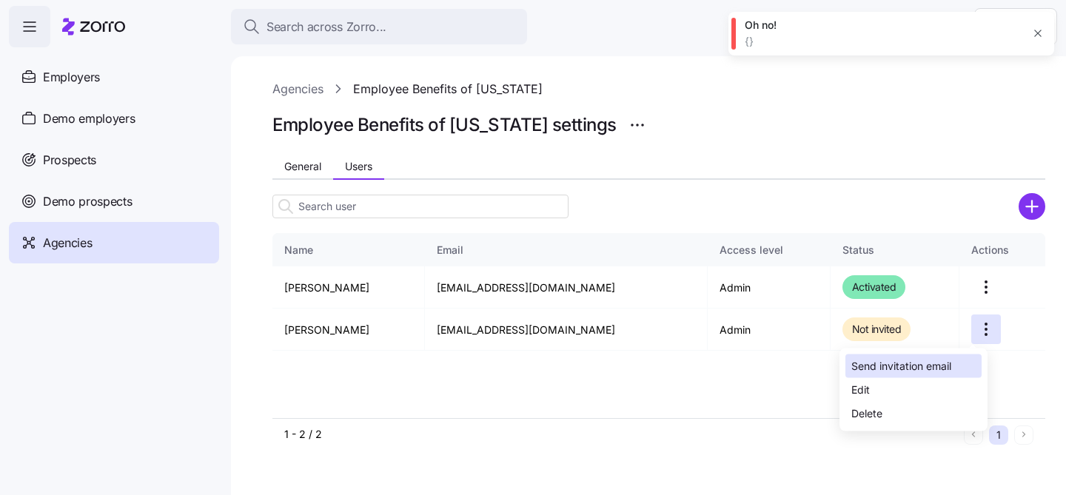
click at [926, 366] on div "Send invitation email" at bounding box center [902, 366] width 100 height 16
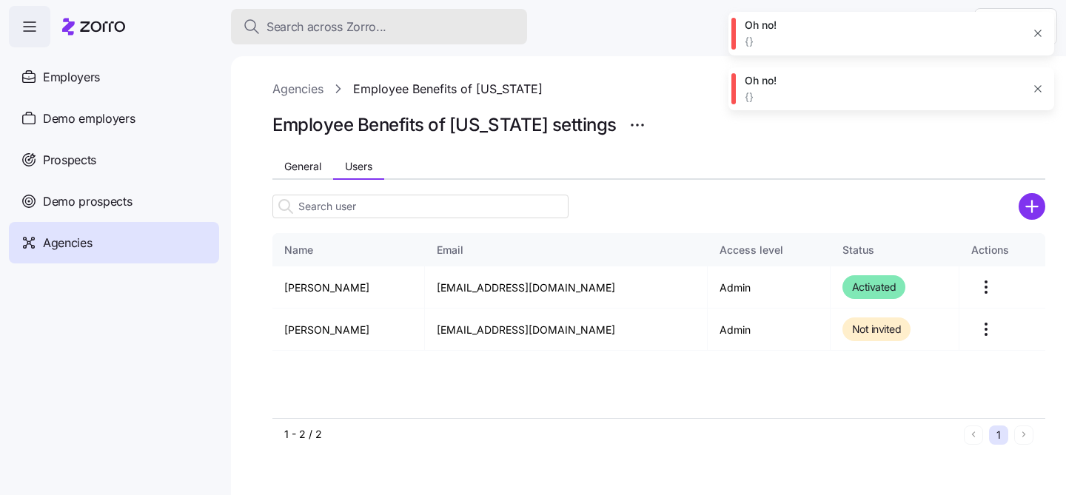
click at [369, 33] on span "Search across Zorro..." at bounding box center [327, 27] width 120 height 19
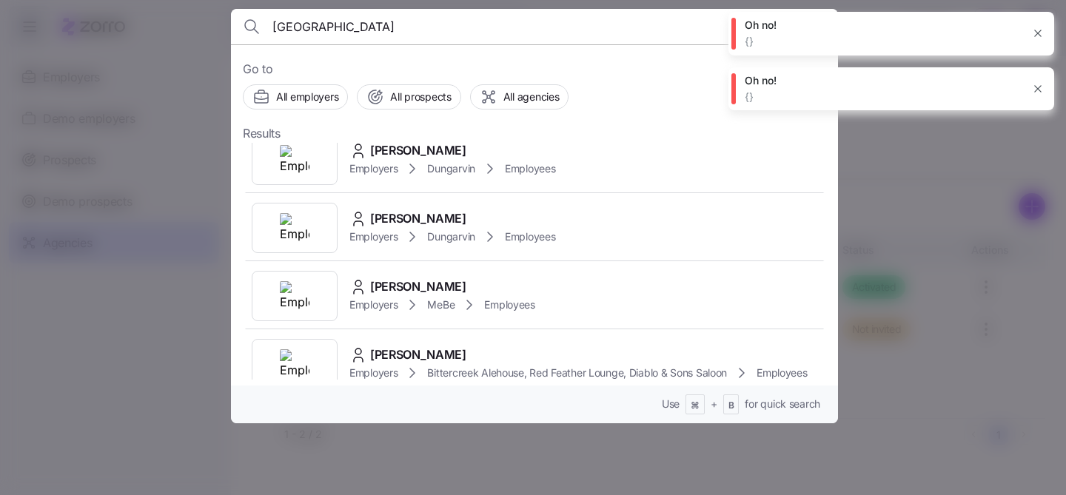
scroll to position [222, 0]
type input "[GEOGRAPHIC_DATA]"
click at [624, 178] on div "[PERSON_NAME] Employers Dungarvin Employees" at bounding box center [534, 159] width 583 height 68
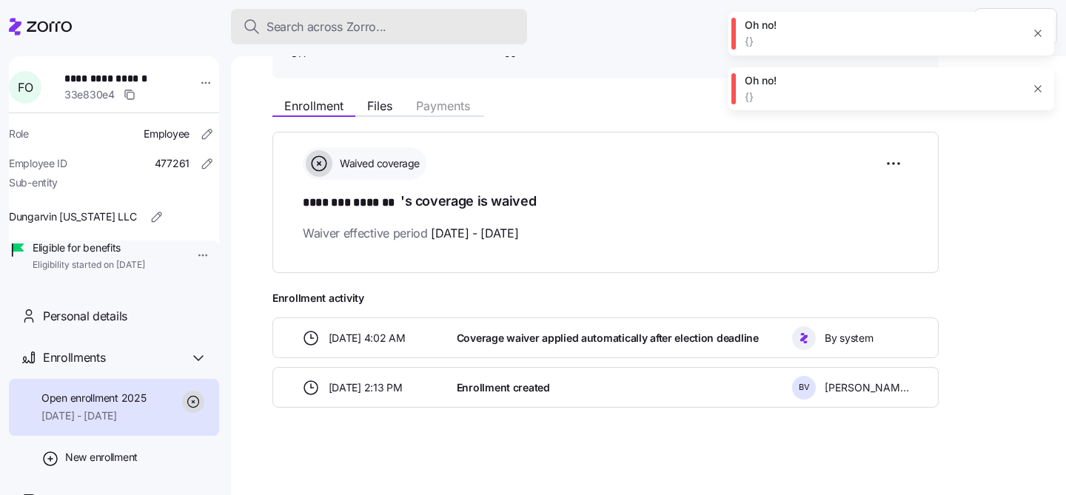
click at [307, 33] on span "Search across Zorro..." at bounding box center [327, 27] width 120 height 19
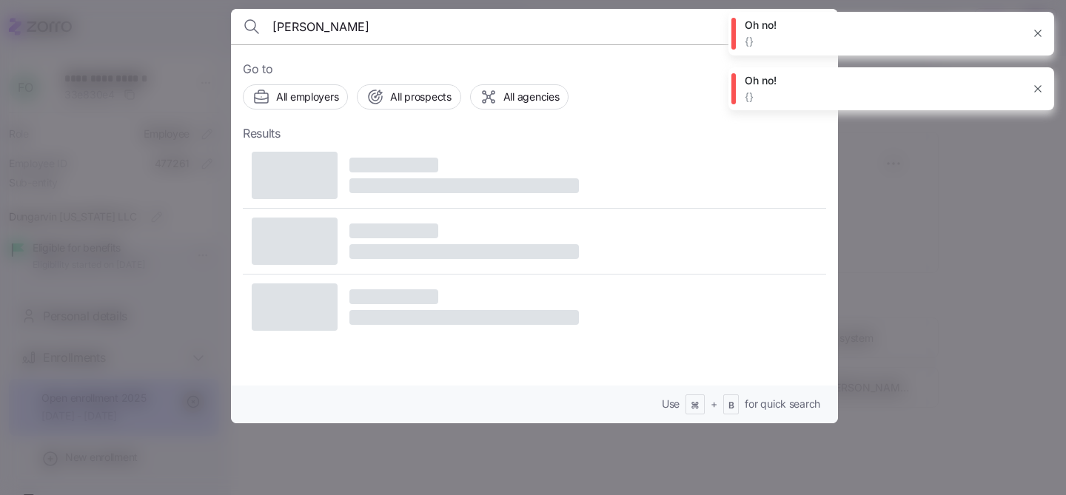
type input "[PERSON_NAME]"
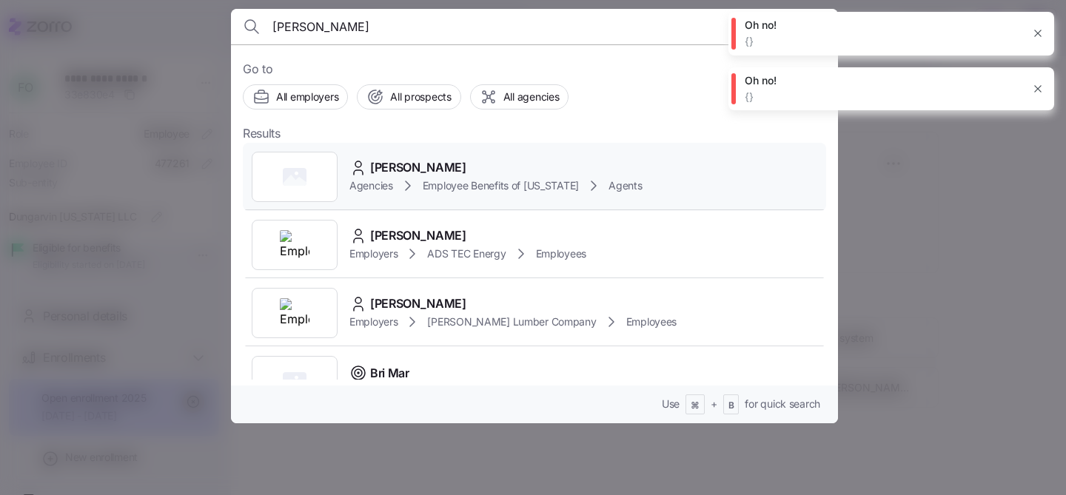
click at [667, 167] on div "[PERSON_NAME] Agencies Employee Benefits of [US_STATE] Agents" at bounding box center [534, 177] width 583 height 68
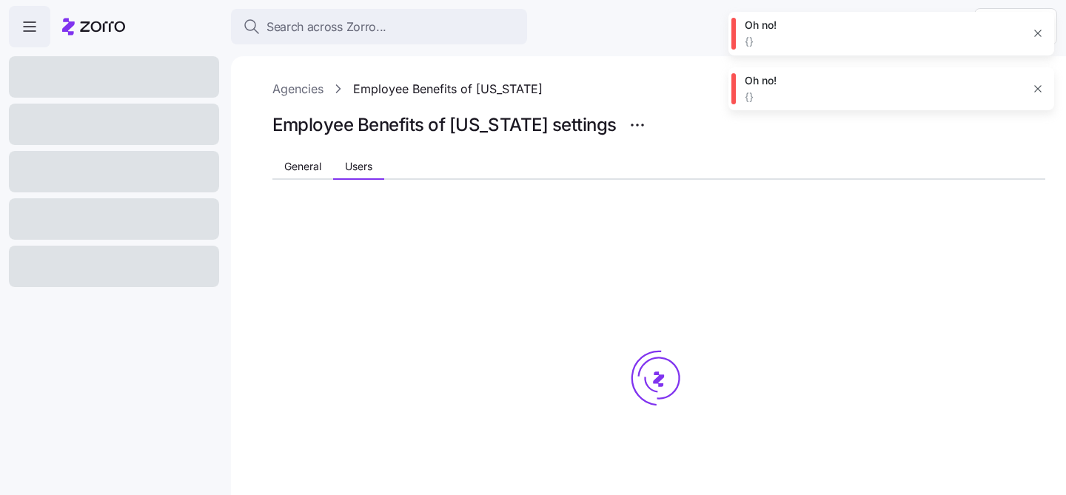
click at [1042, 29] on icon "button" at bounding box center [1038, 33] width 12 height 12
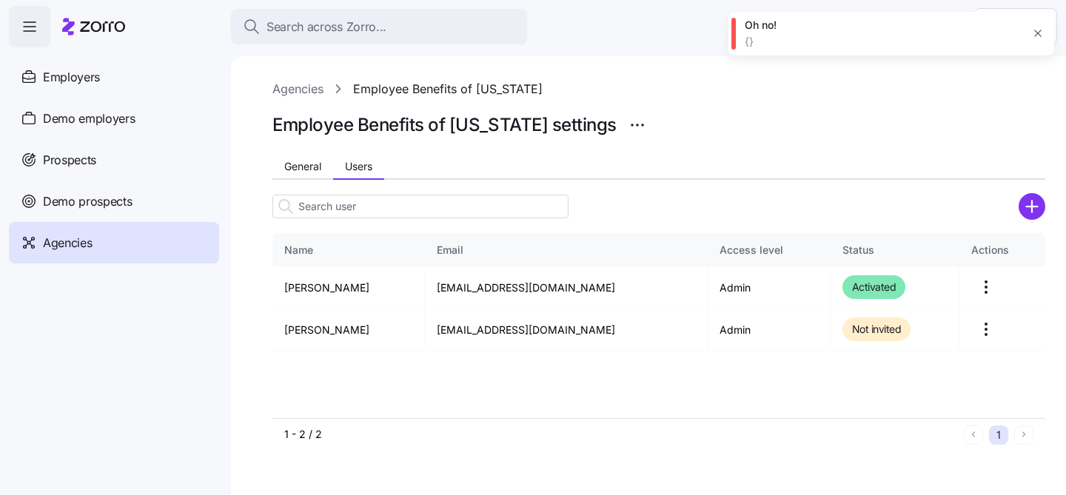
click at [1043, 36] on icon "button" at bounding box center [1038, 33] width 12 height 12
click at [352, 336] on td "[PERSON_NAME]" at bounding box center [348, 330] width 153 height 42
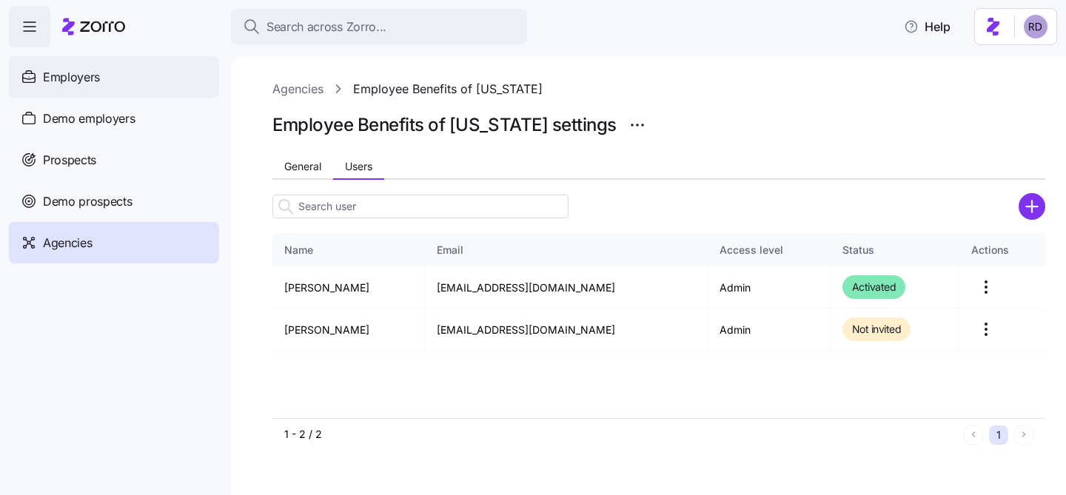
click at [116, 87] on div "Employers" at bounding box center [114, 76] width 210 height 41
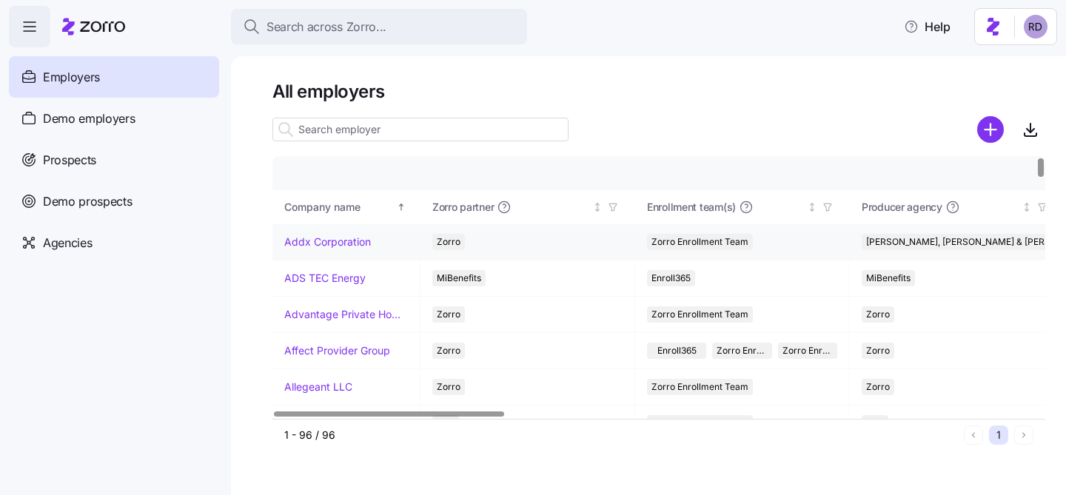
click at [338, 244] on link "Addx Corporation" at bounding box center [327, 242] width 87 height 15
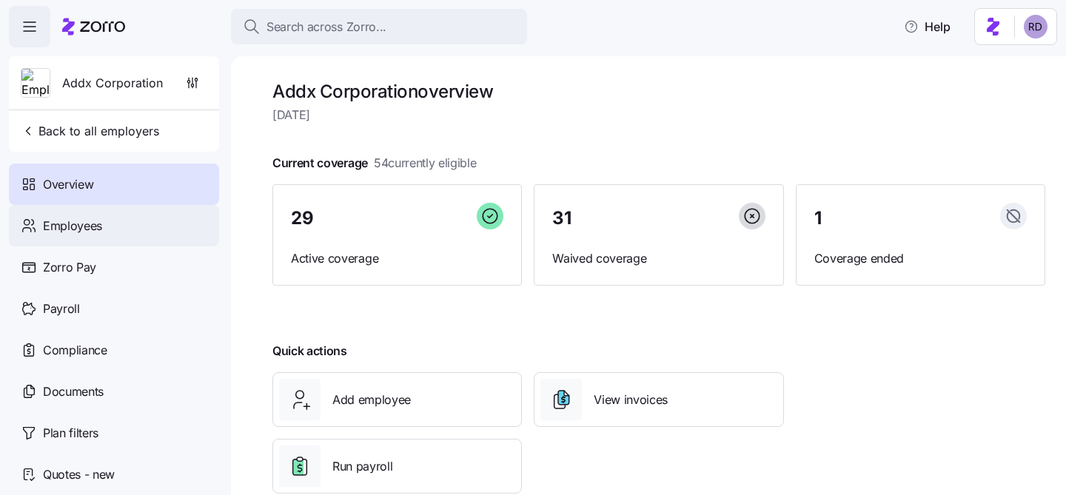
click at [167, 230] on div "Employees" at bounding box center [114, 225] width 210 height 41
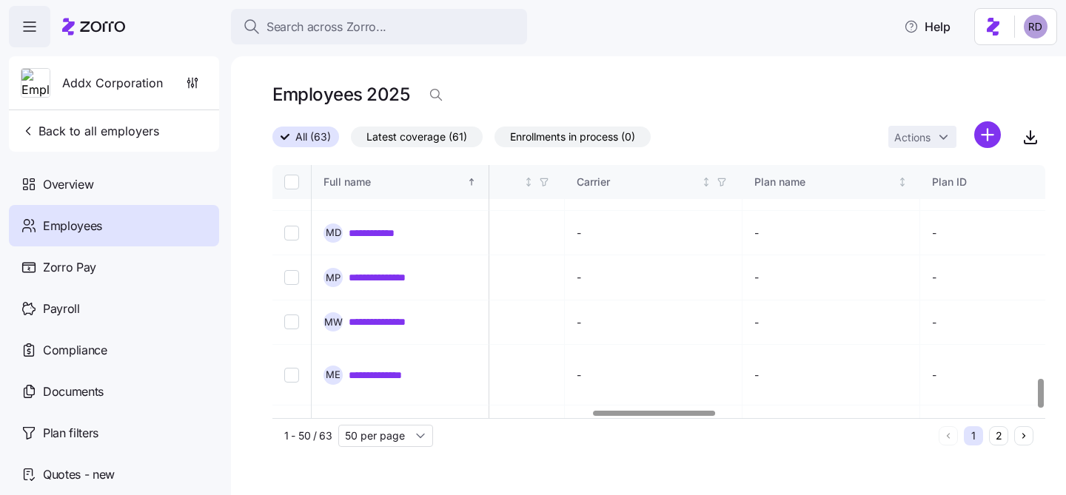
scroll to position [1879, 1745]
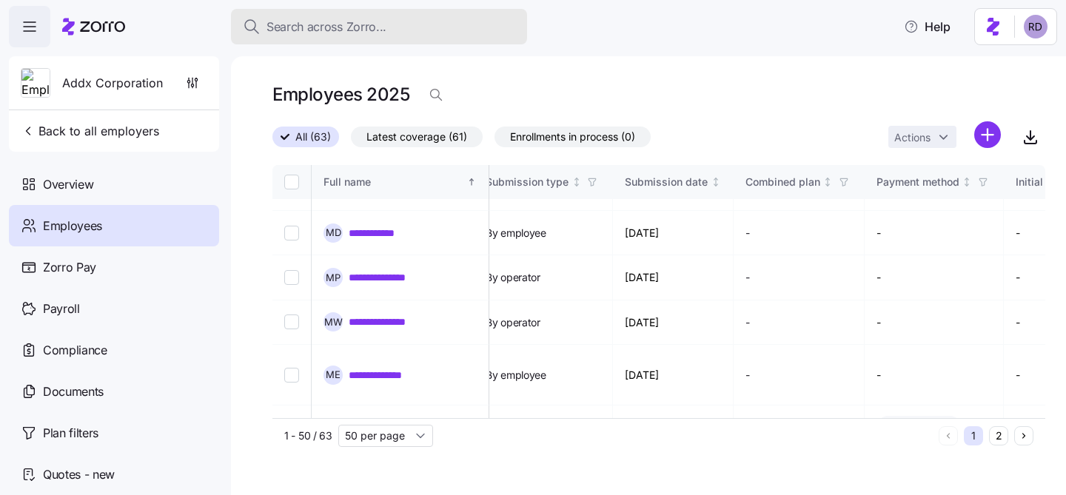
click at [336, 13] on button "Search across Zorro..." at bounding box center [379, 27] width 296 height 36
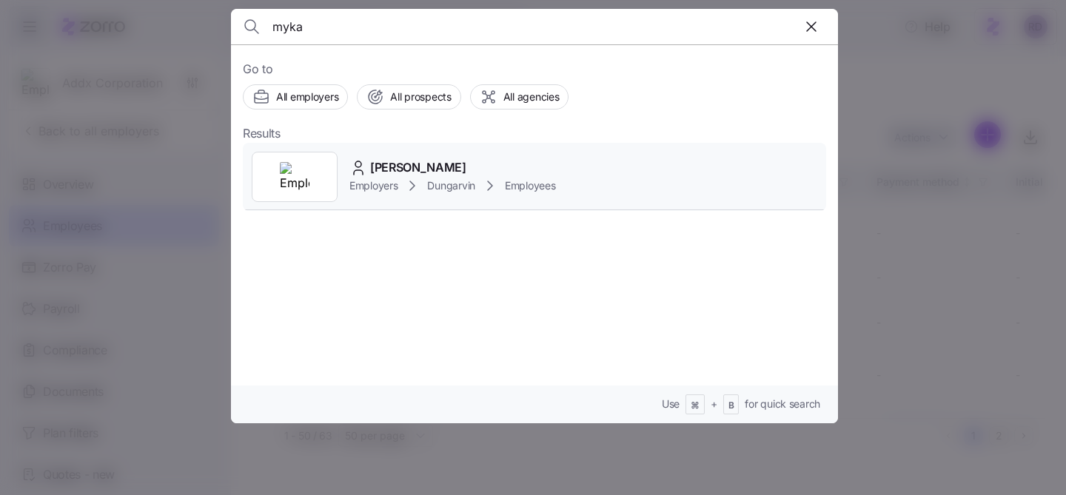
type input "myka"
click at [489, 158] on div "Myka Messinger" at bounding box center [452, 167] width 206 height 19
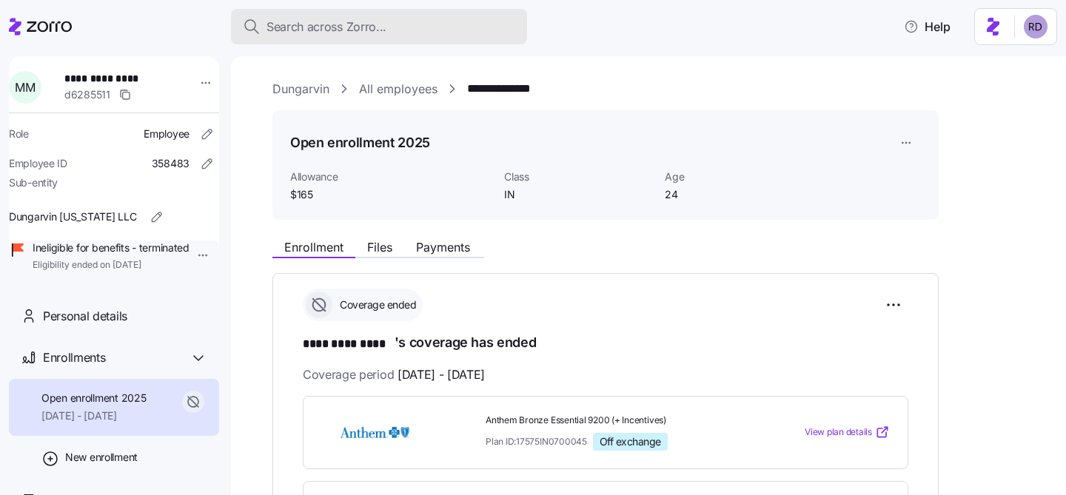
click at [407, 30] on div "Search across Zorro..." at bounding box center [379, 27] width 272 height 19
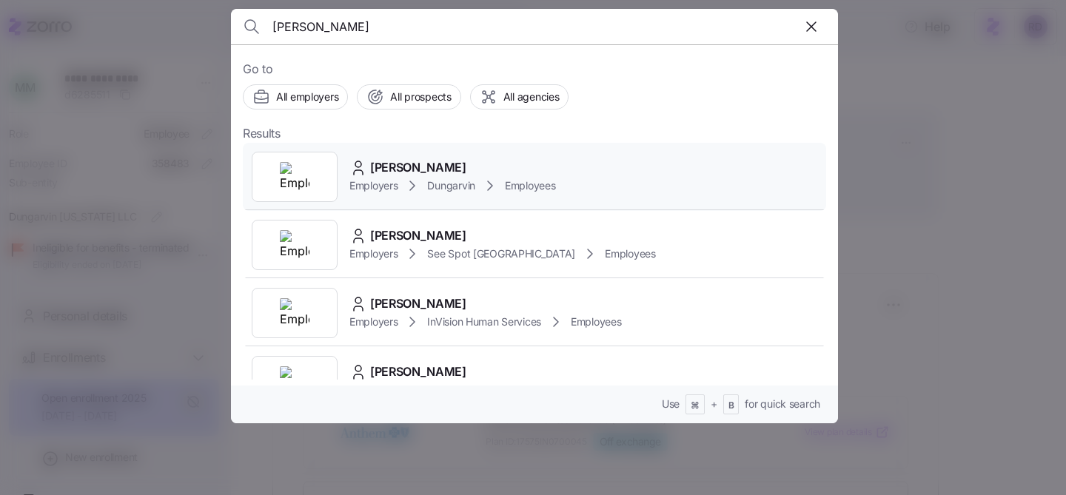
type input "florence od"
click at [589, 164] on div "[PERSON_NAME] Employers Dungarvin Employees" at bounding box center [534, 177] width 583 height 68
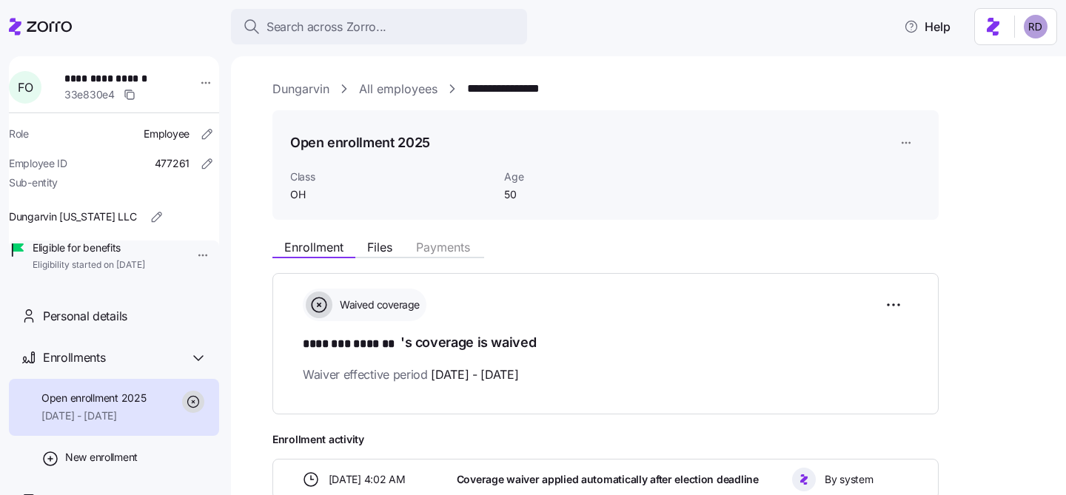
click at [387, 84] on link "All employees" at bounding box center [398, 89] width 78 height 19
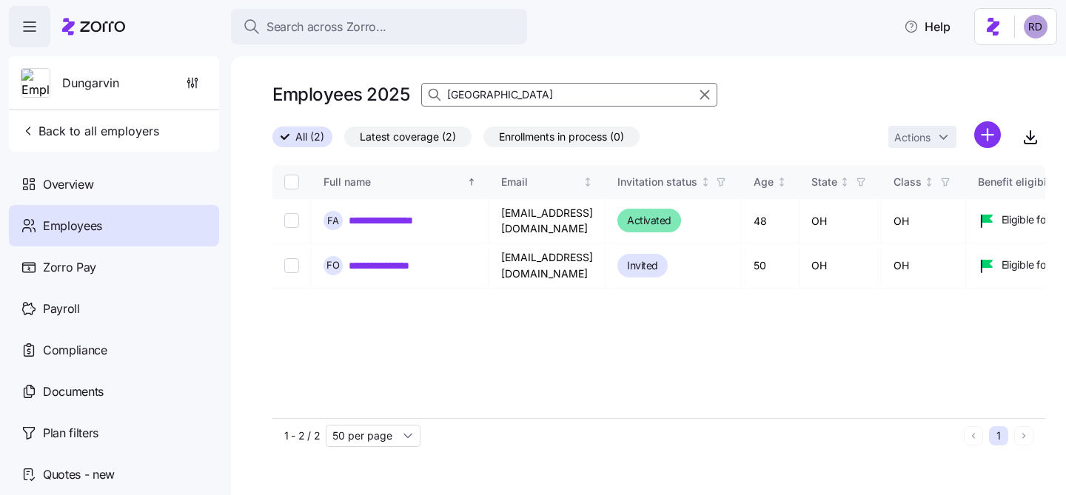
click at [581, 90] on input "[GEOGRAPHIC_DATA]" at bounding box center [569, 95] width 296 height 24
click at [701, 306] on div "**********" at bounding box center [658, 291] width 773 height 253
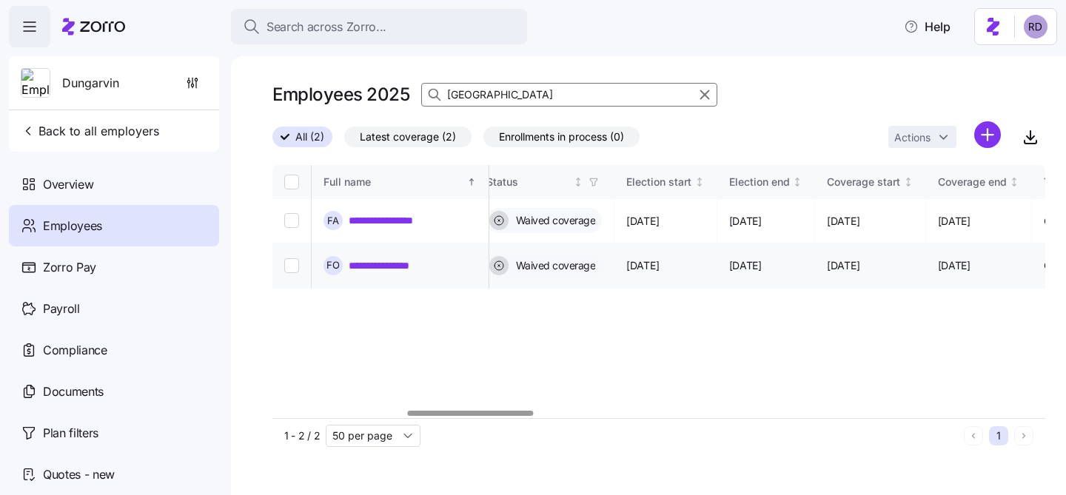
scroll to position [0, 821]
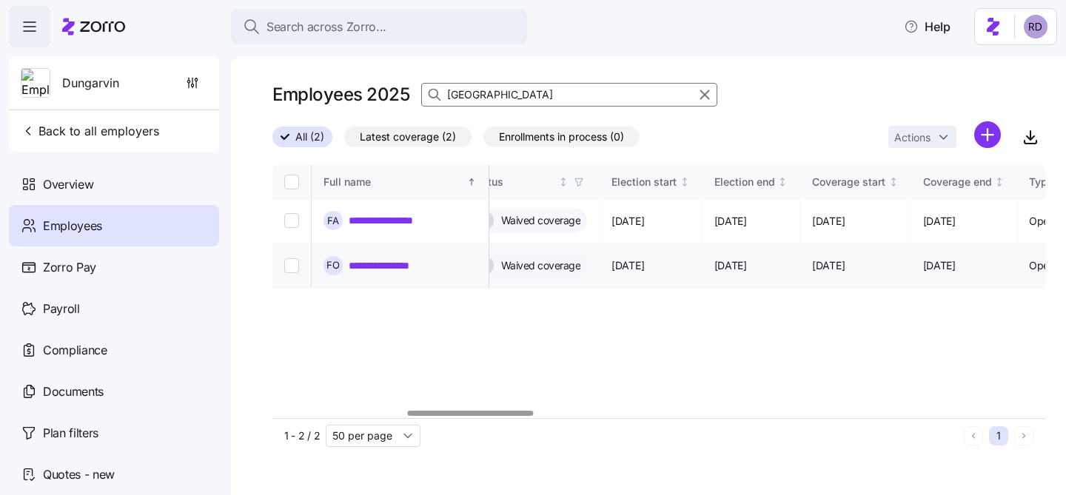
click at [390, 258] on link "**********" at bounding box center [392, 265] width 87 height 15
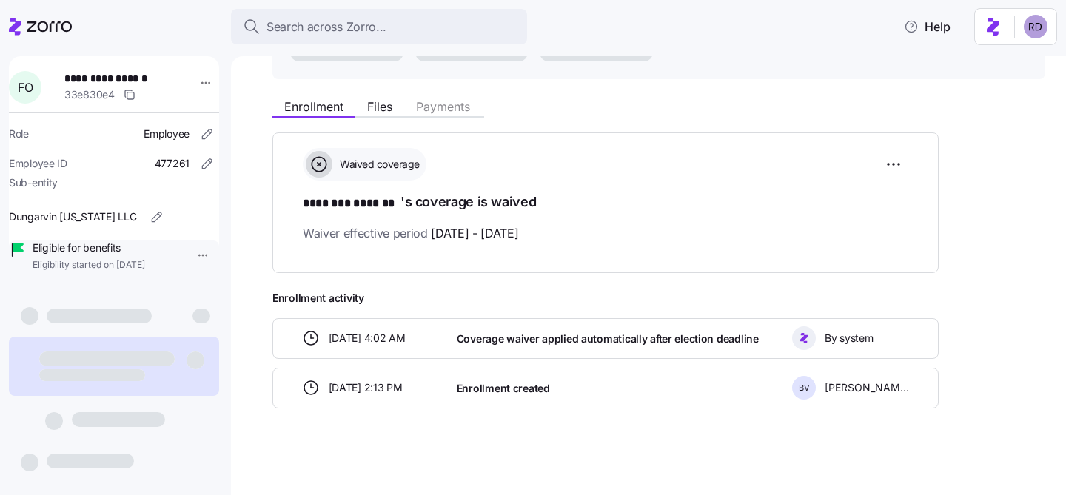
scroll to position [141, 0]
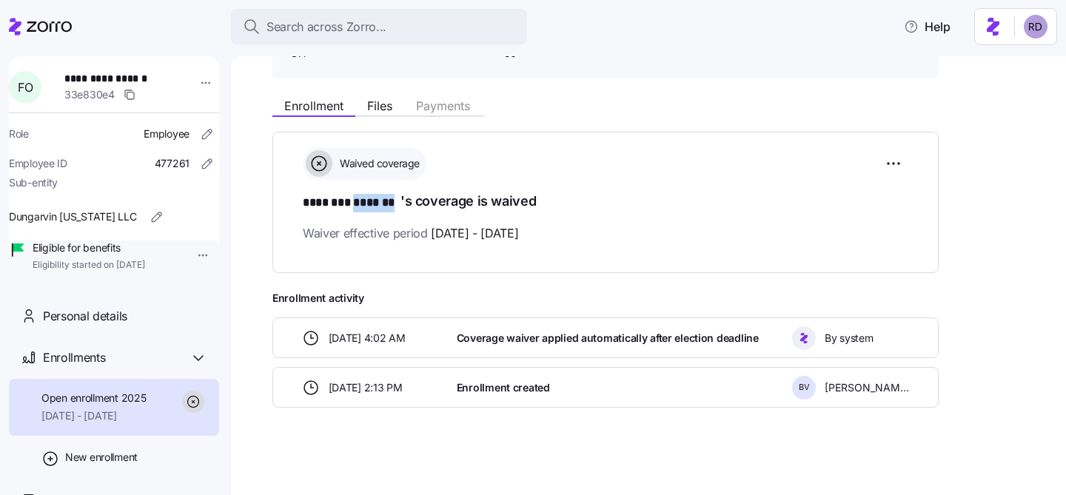
drag, startPoint x: 398, startPoint y: 204, endPoint x: 358, endPoint y: 204, distance: 40.7
click at [358, 204] on span "******** *******" at bounding box center [352, 203] width 98 height 19
copy span "*******"
click at [413, 204] on h1 "******** ******* 's coverage is waived" at bounding box center [606, 202] width 606 height 21
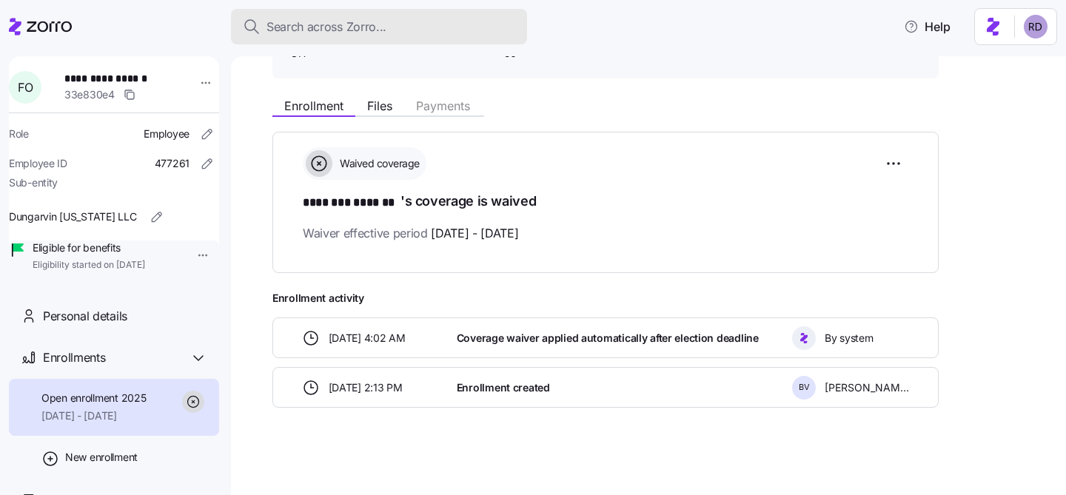
click at [295, 16] on button "Search across Zorro..." at bounding box center [379, 27] width 296 height 36
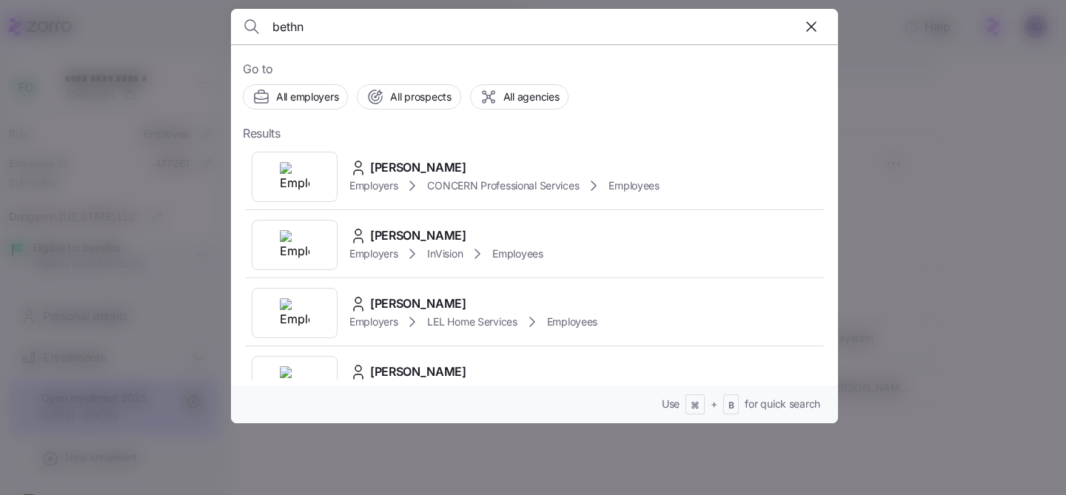
type input "bethna"
